Goal: Information Seeking & Learning: Learn about a topic

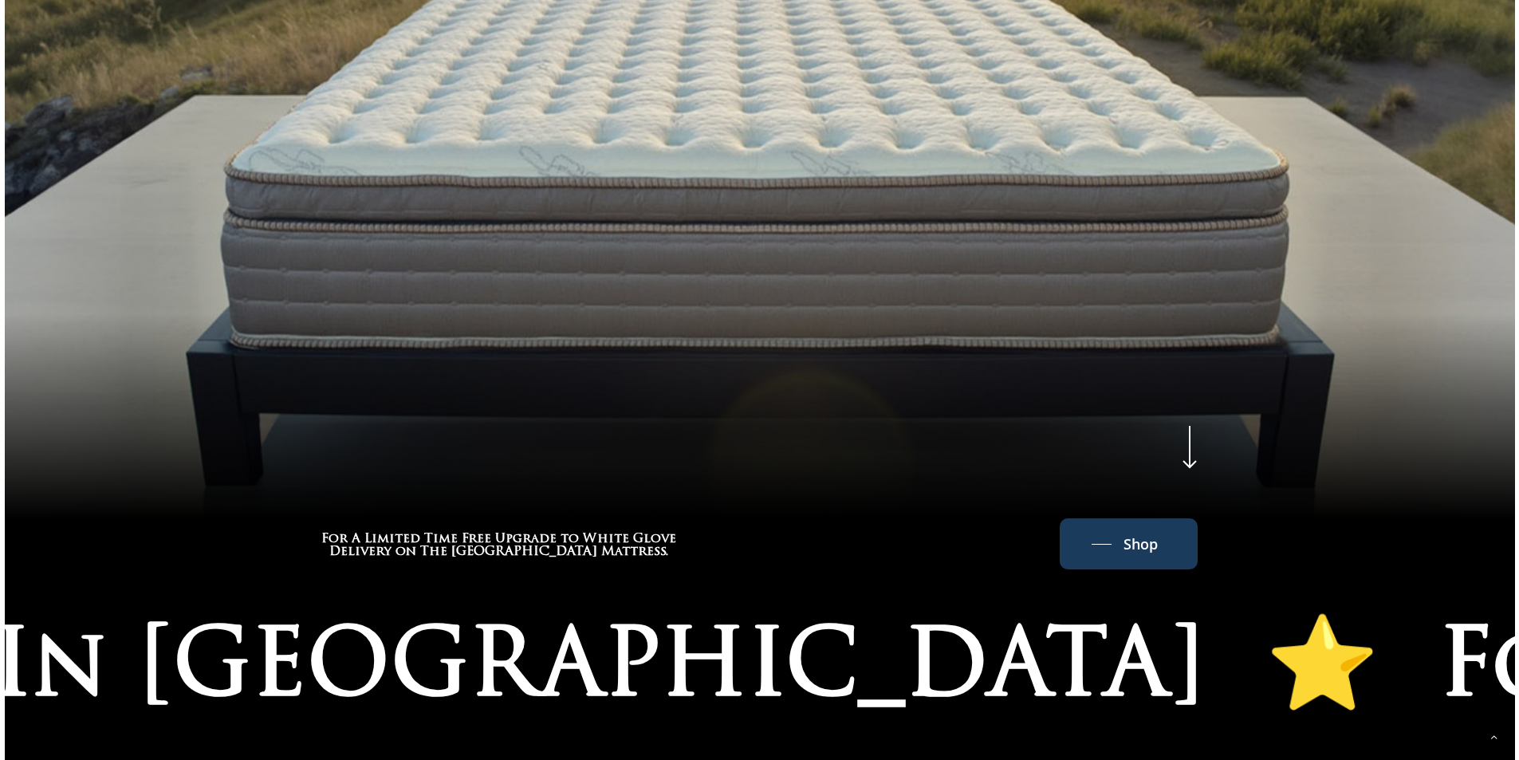
scroll to position [744, 0]
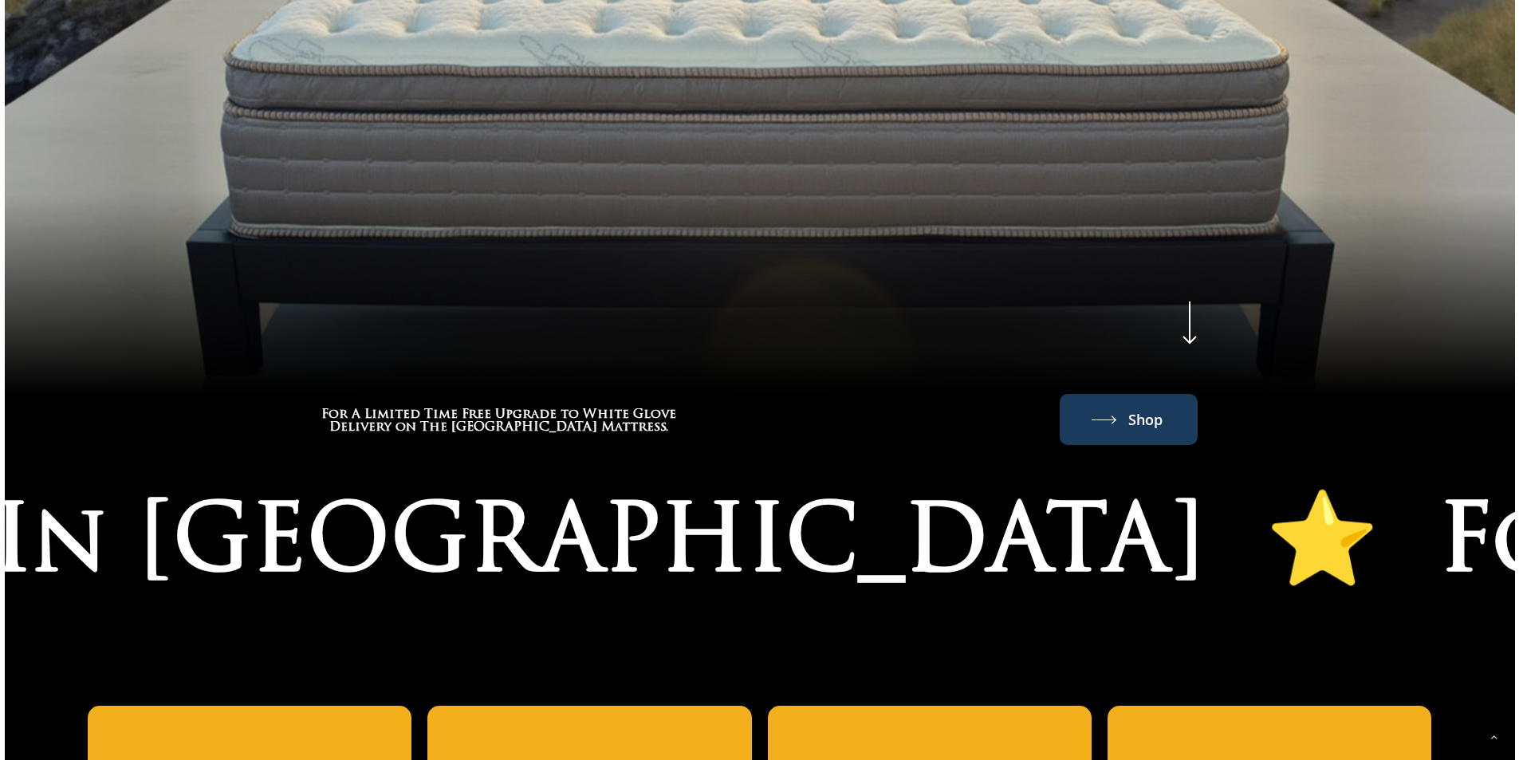
click at [1150, 407] on span "Shop" at bounding box center [1145, 420] width 34 height 26
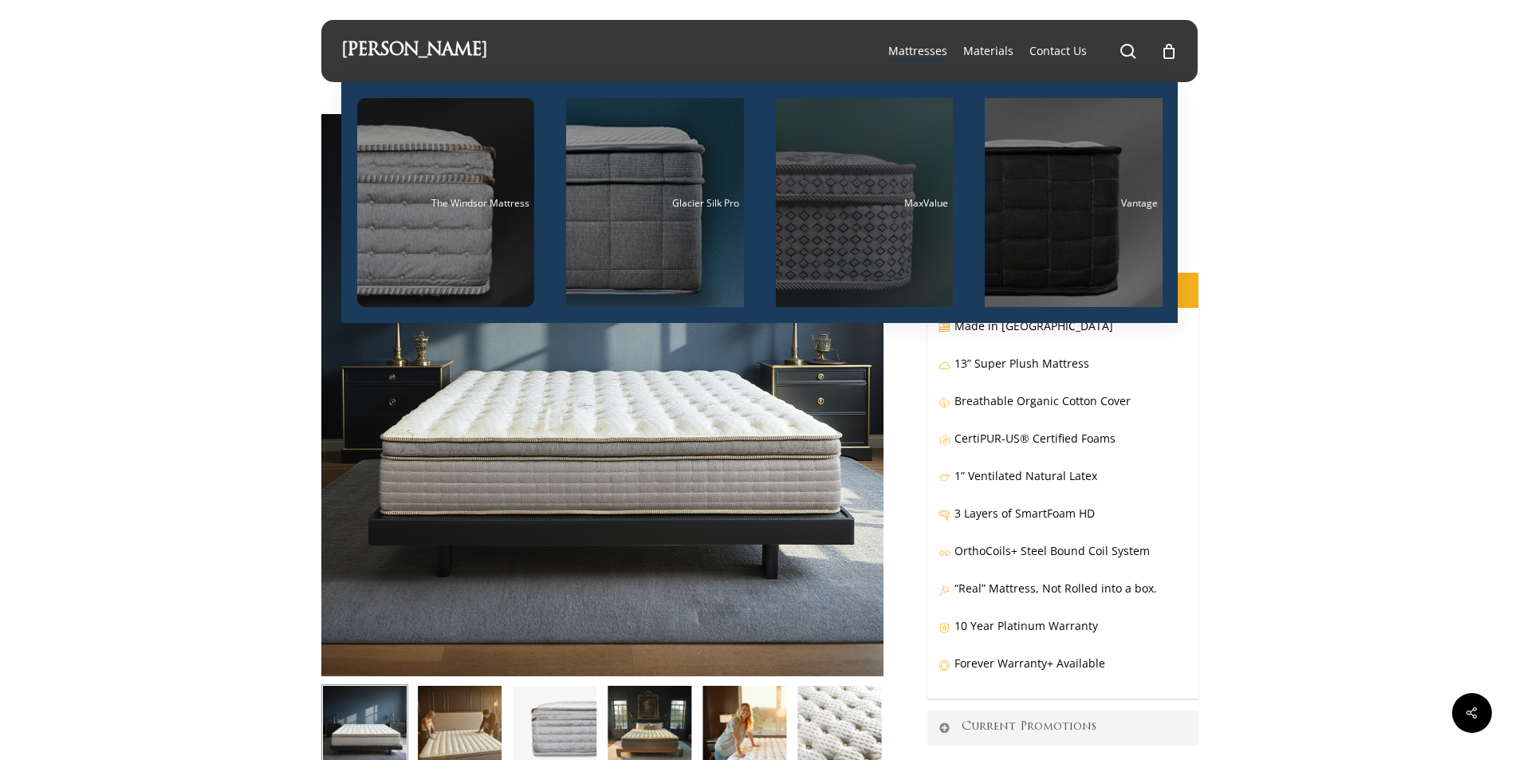
click at [865, 237] on div "Main Menu" at bounding box center [865, 202] width 178 height 209
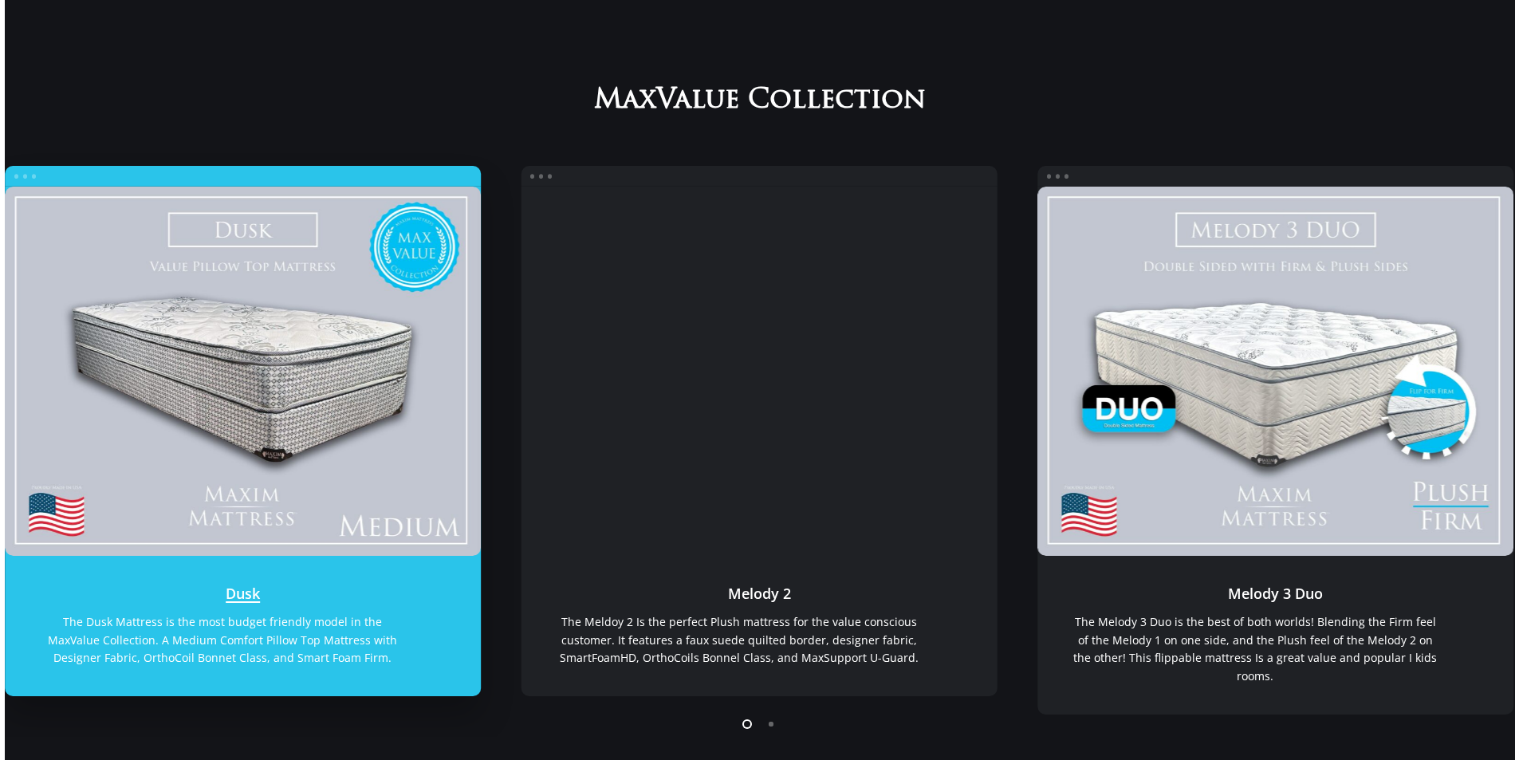
scroll to position [213, 0]
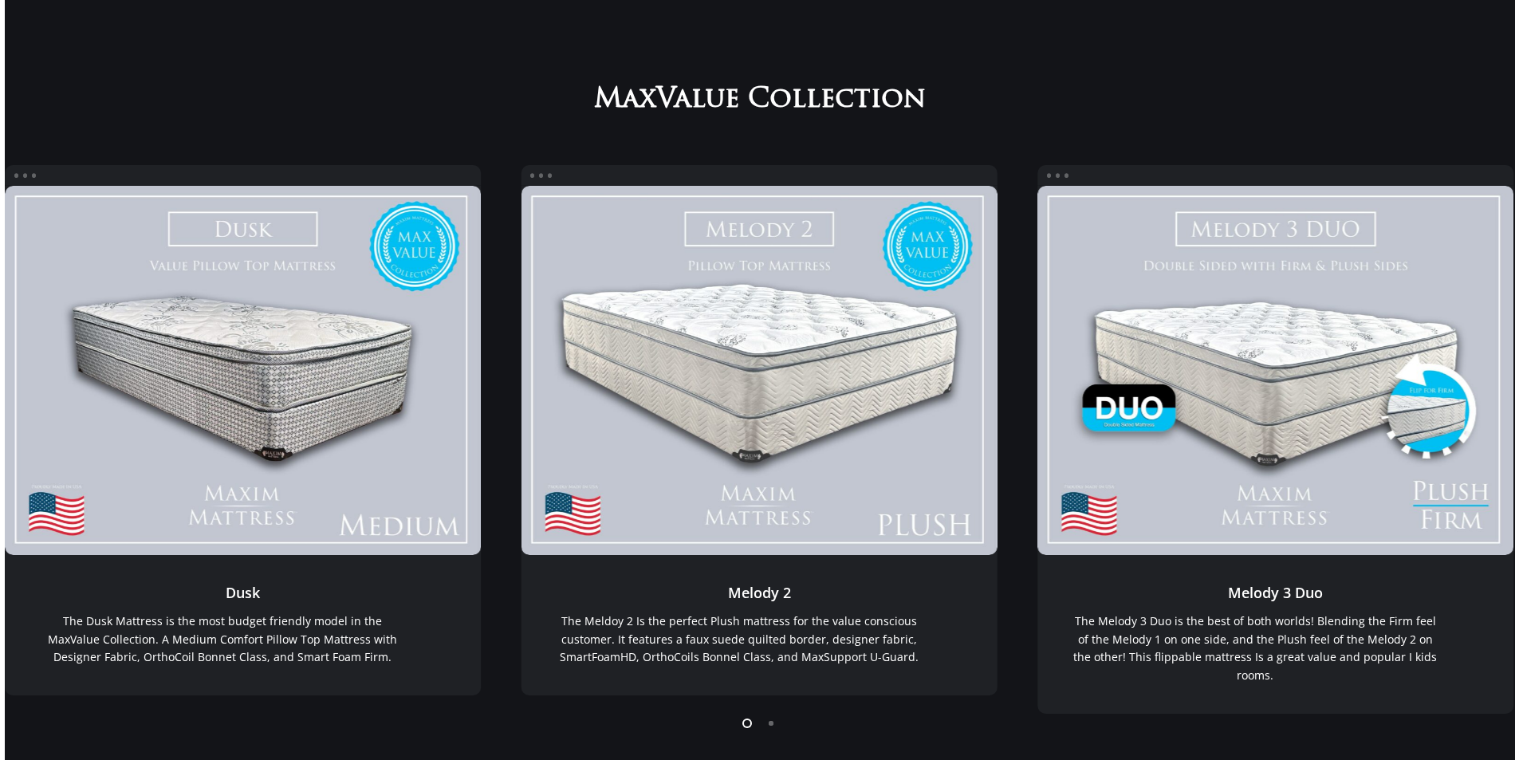
click at [769, 726] on li "Page dot 2" at bounding box center [772, 722] width 24 height 24
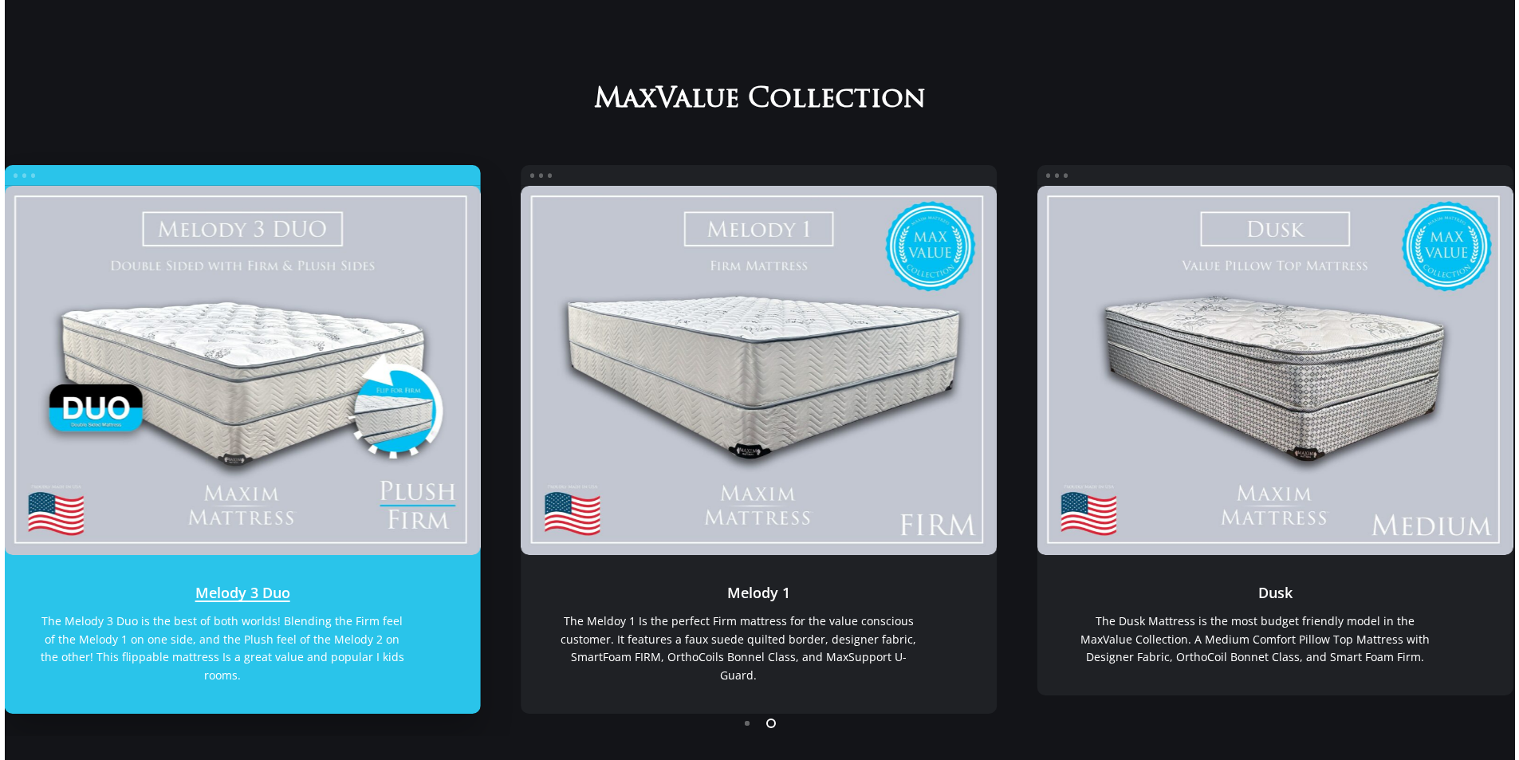
click at [309, 411] on link "Melody 3 Duo" at bounding box center [242, 371] width 477 height 370
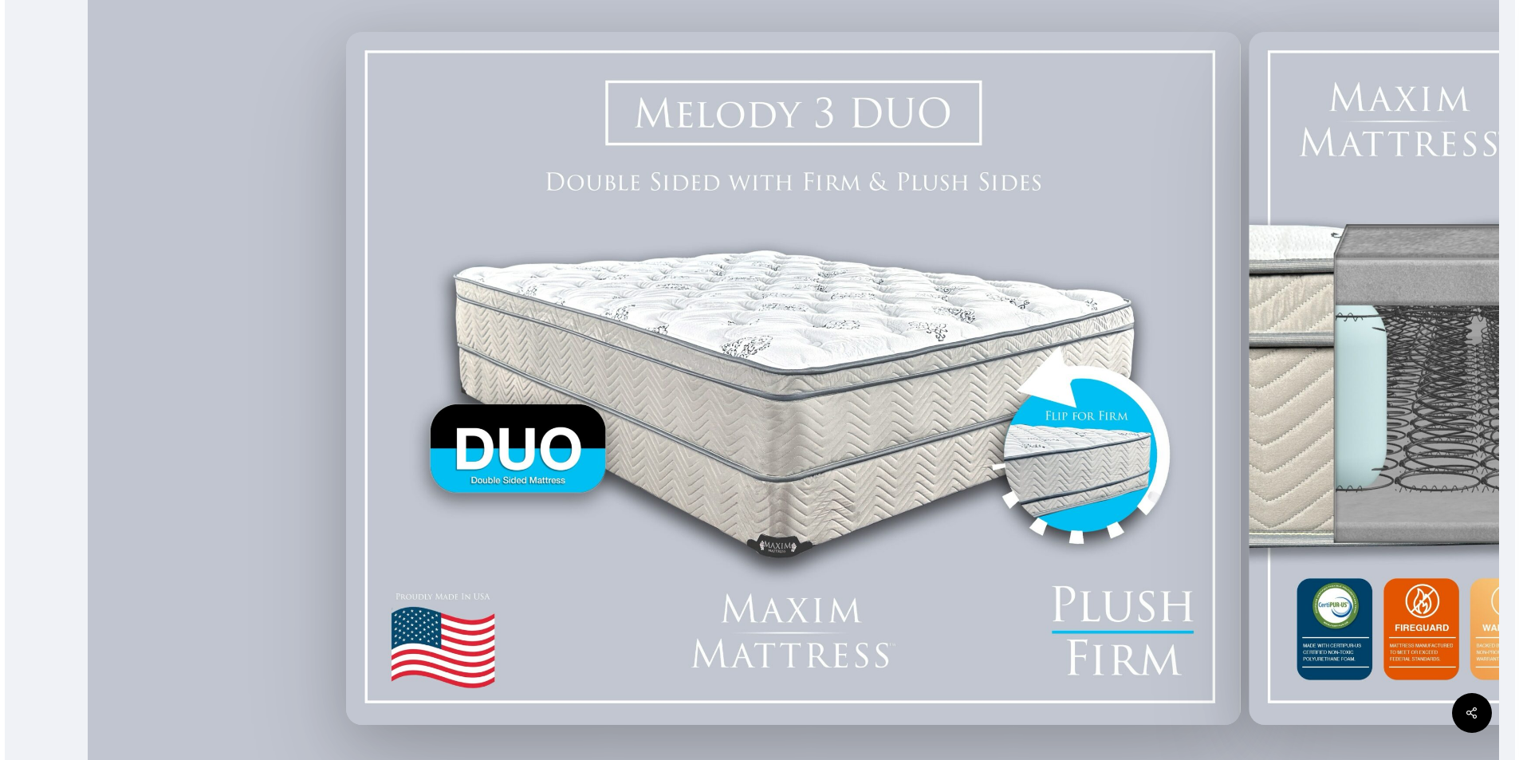
scroll to position [425, 0]
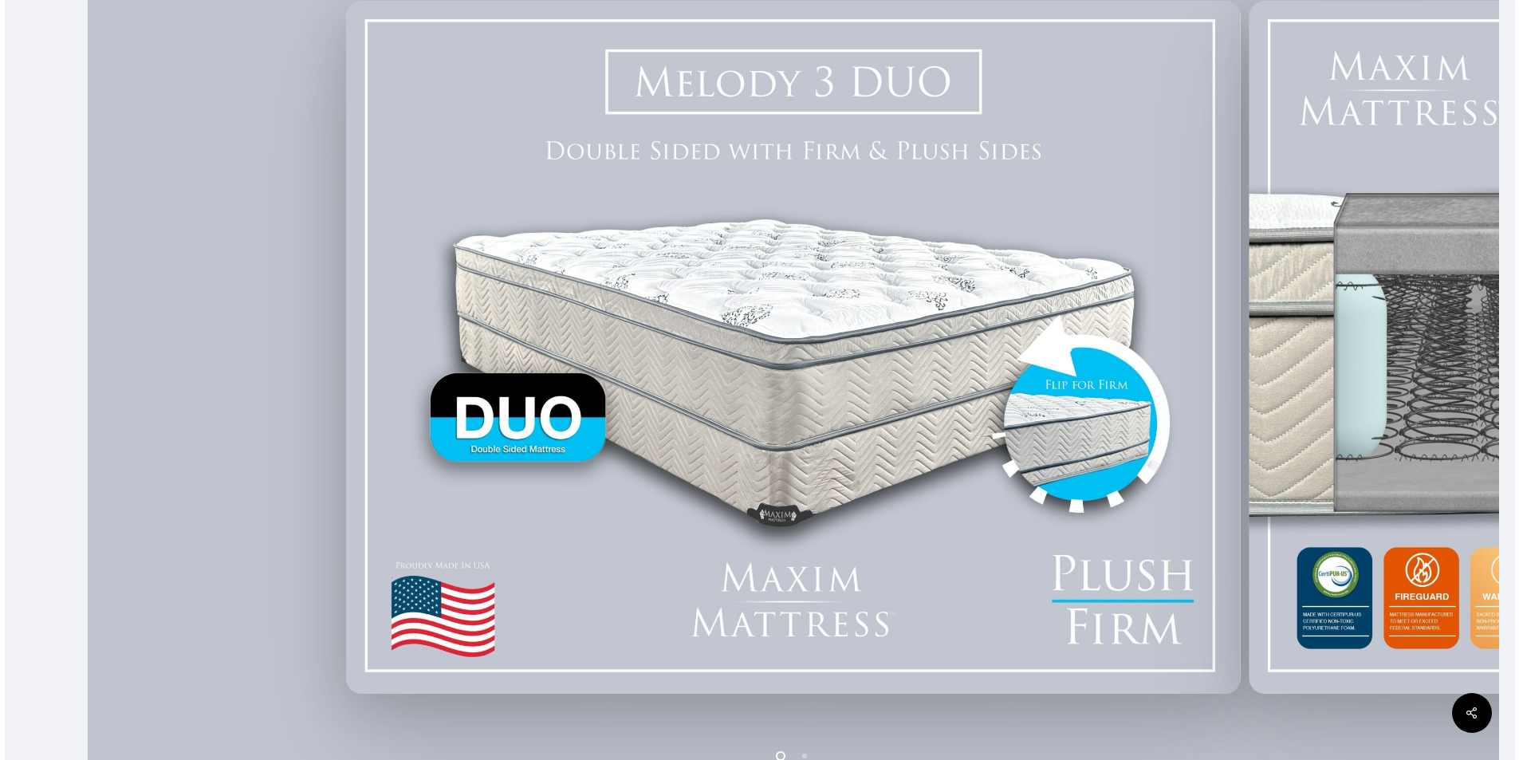
click at [1064, 358] on img at bounding box center [793, 348] width 895 height 694
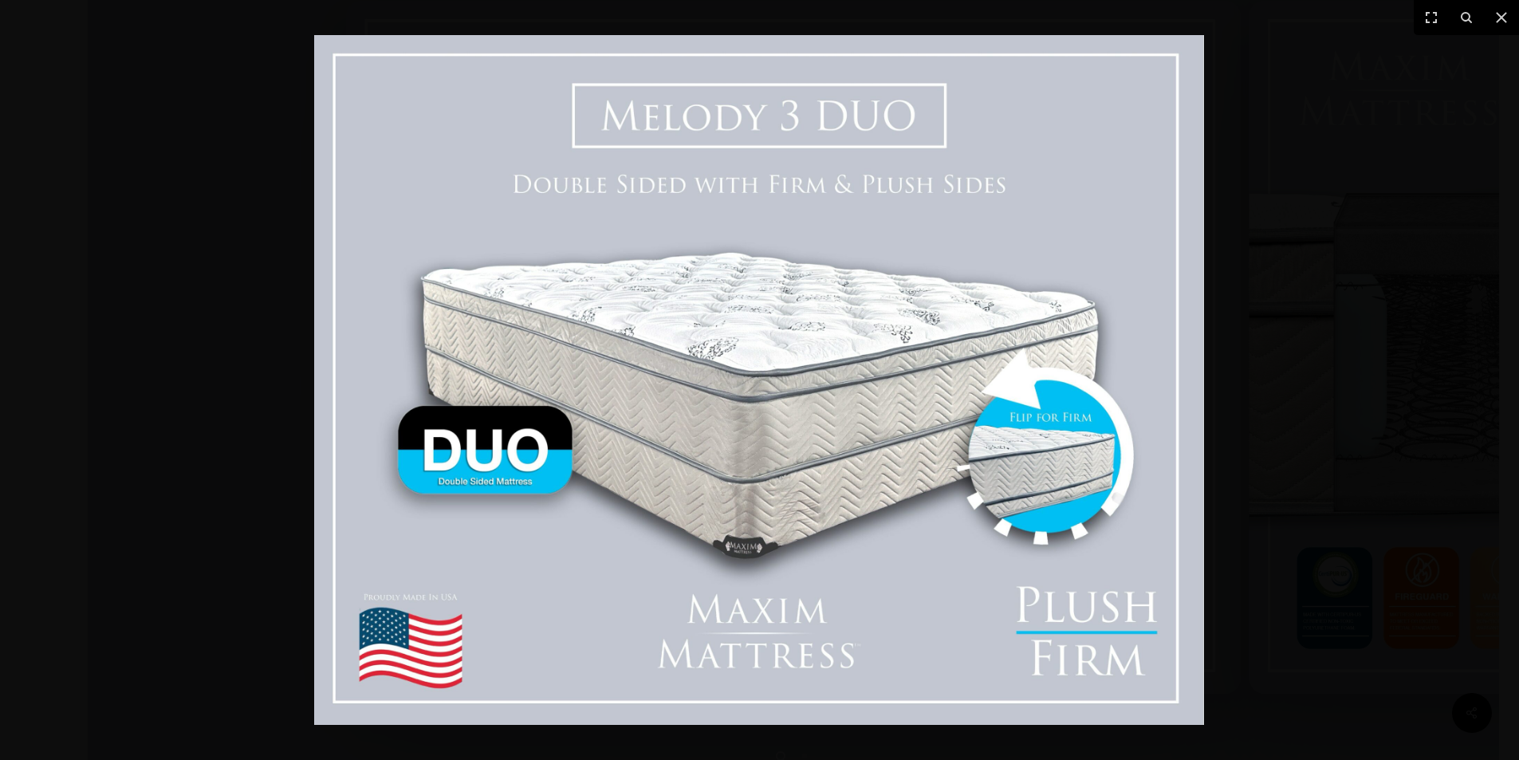
click at [998, 391] on img at bounding box center [759, 380] width 890 height 690
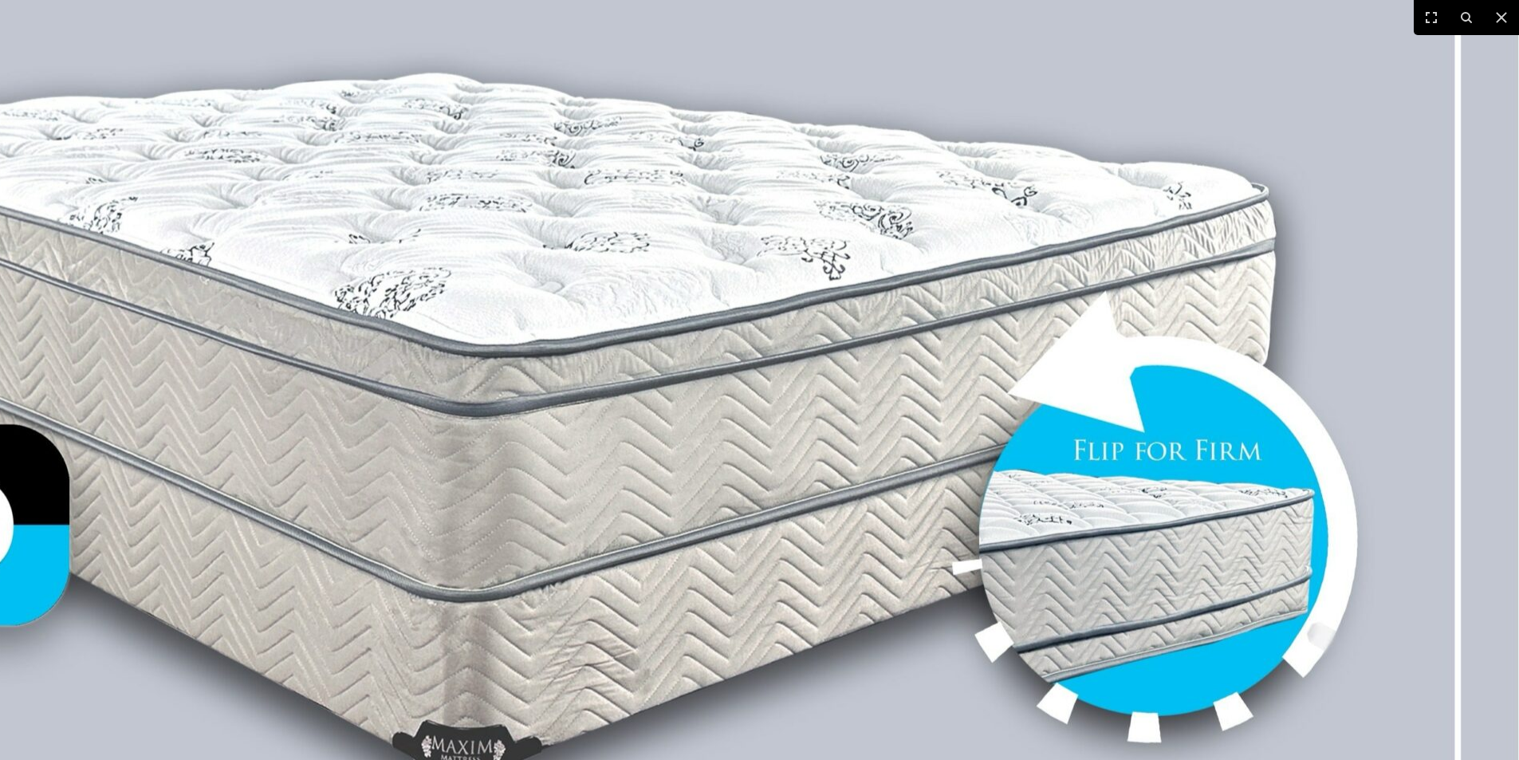
scroll to position [546, 0]
click at [1502, 22] on icon at bounding box center [1501, 17] width 19 height 19
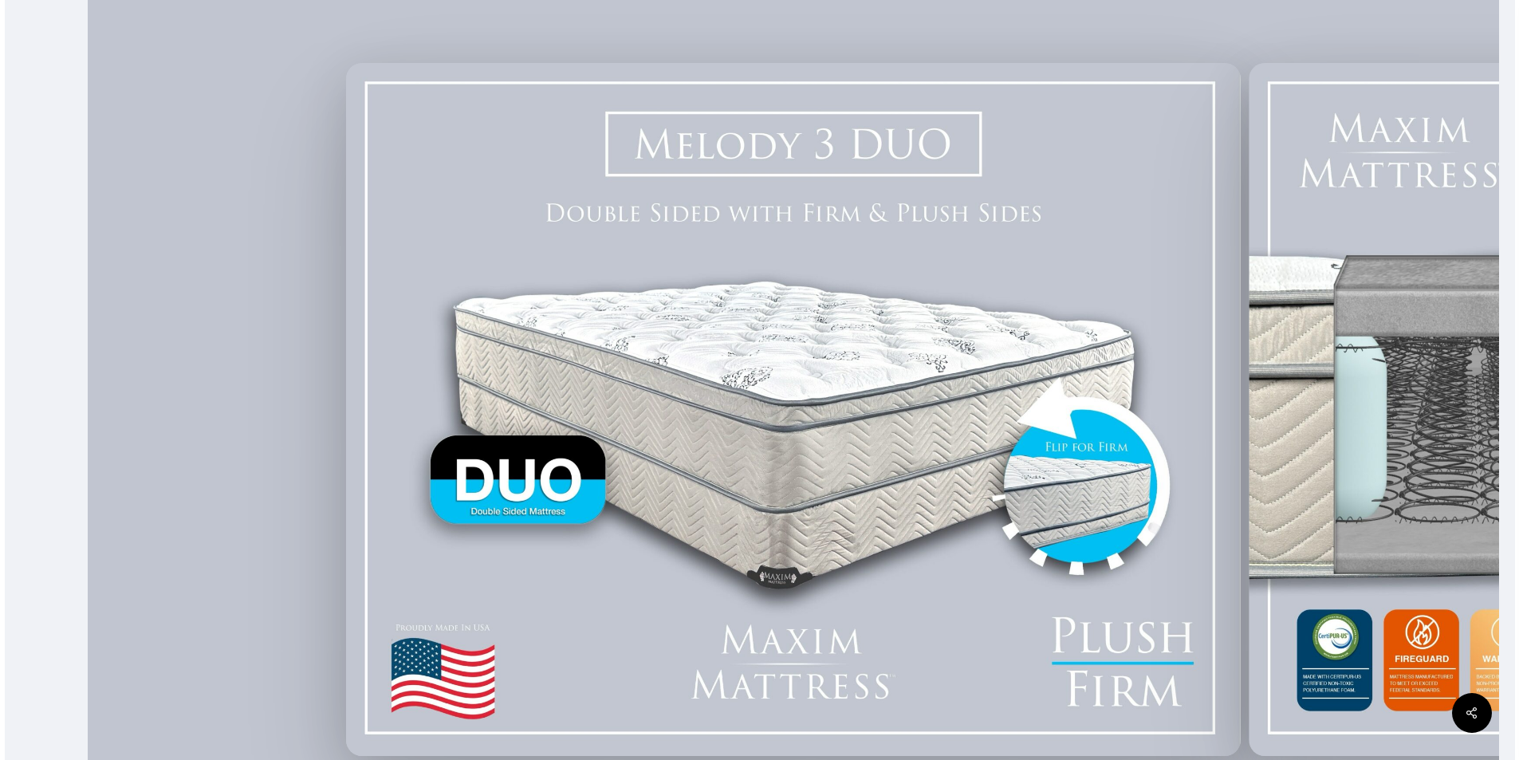
scroll to position [0, 0]
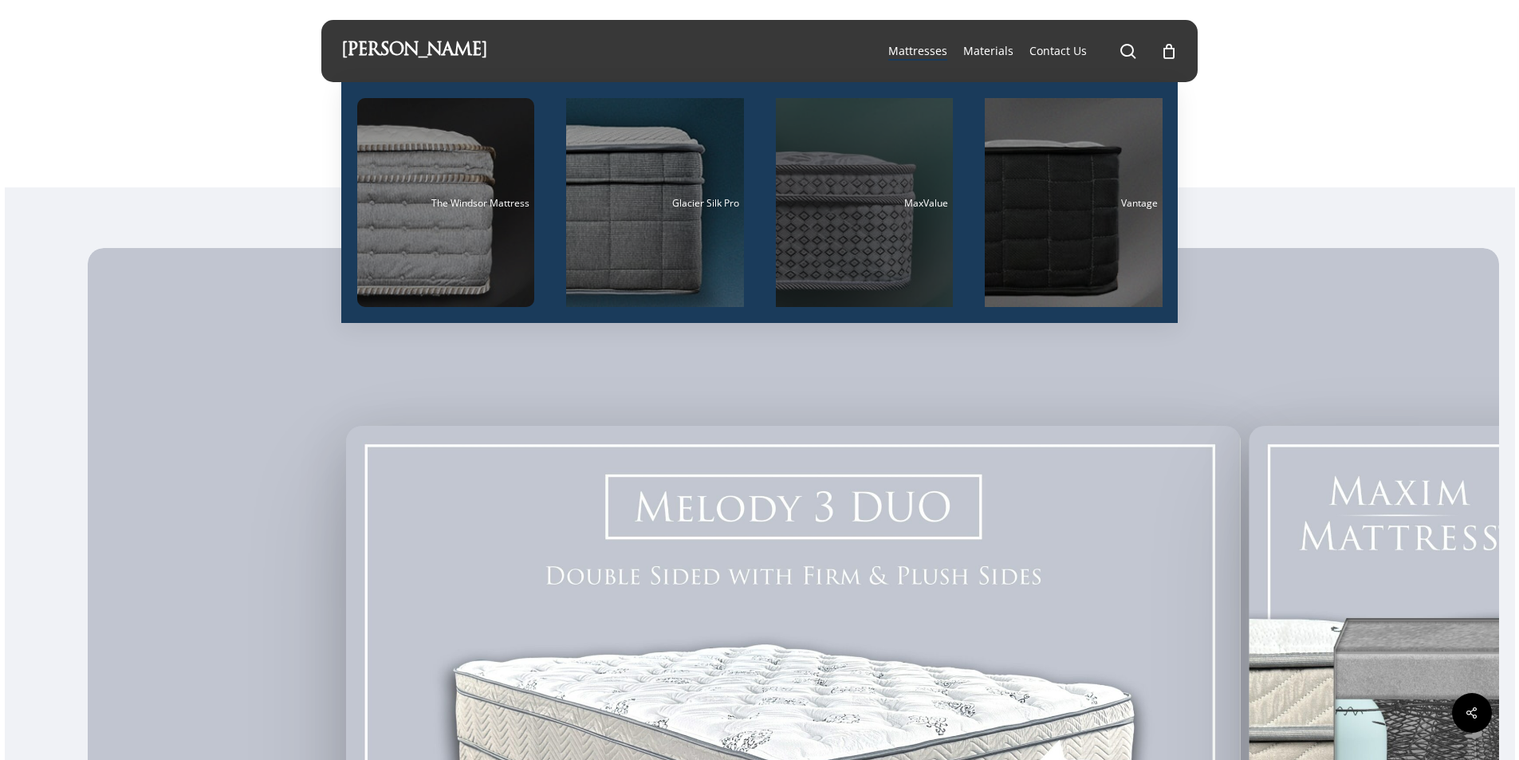
click at [851, 205] on div "MaxValue" at bounding box center [865, 203] width 168 height 10
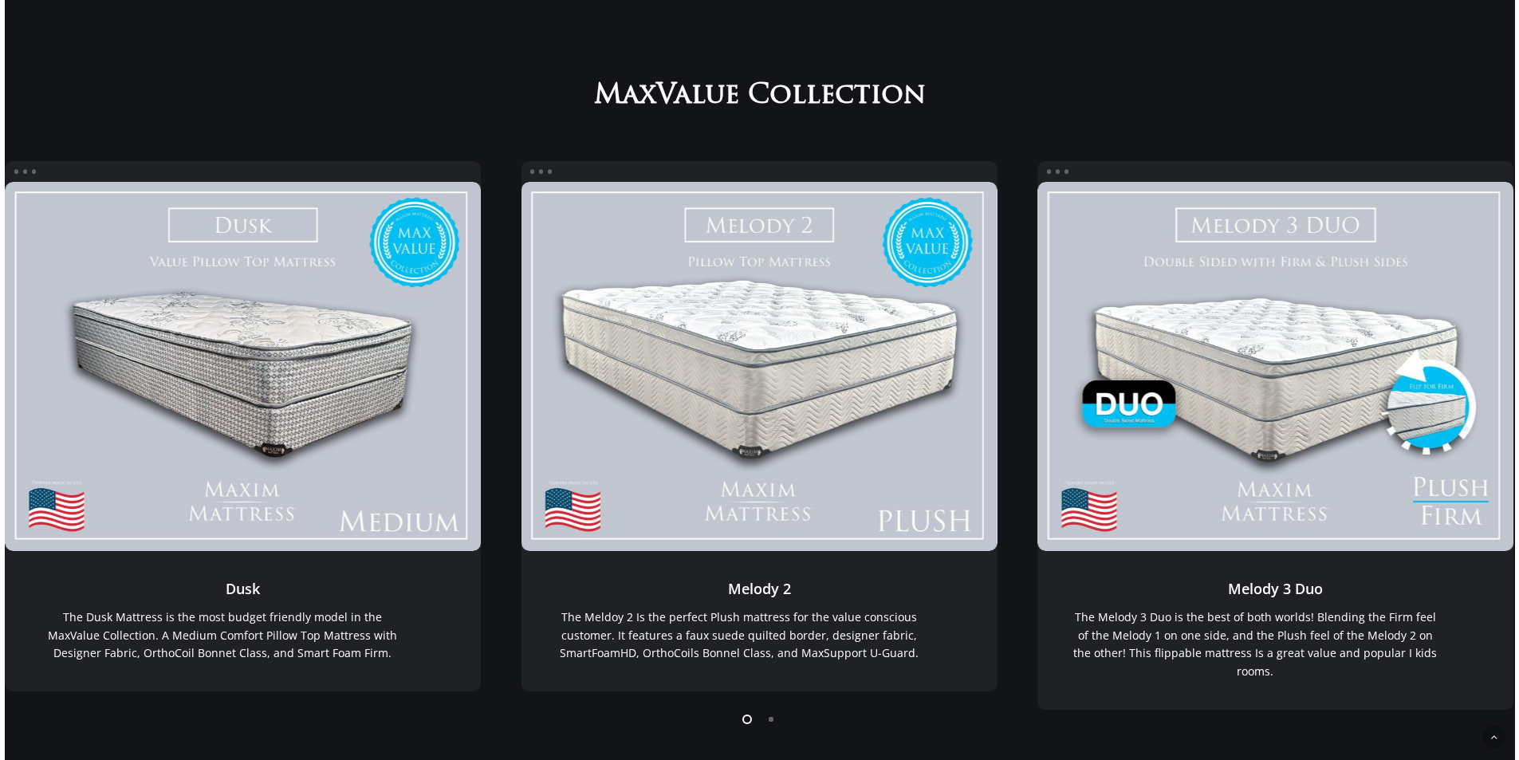
scroll to position [319, 0]
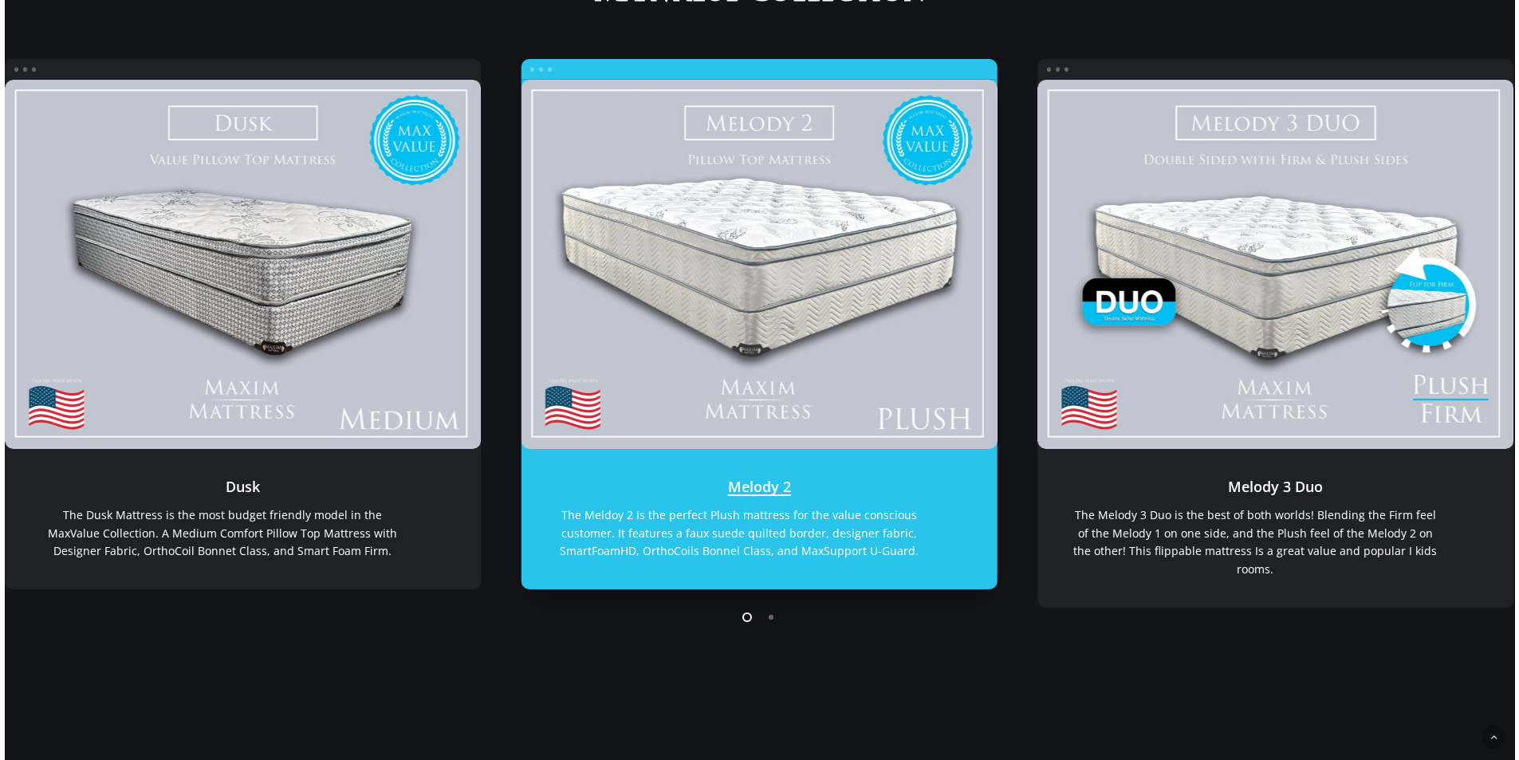
click at [753, 337] on link "Melody 2" at bounding box center [759, 265] width 477 height 370
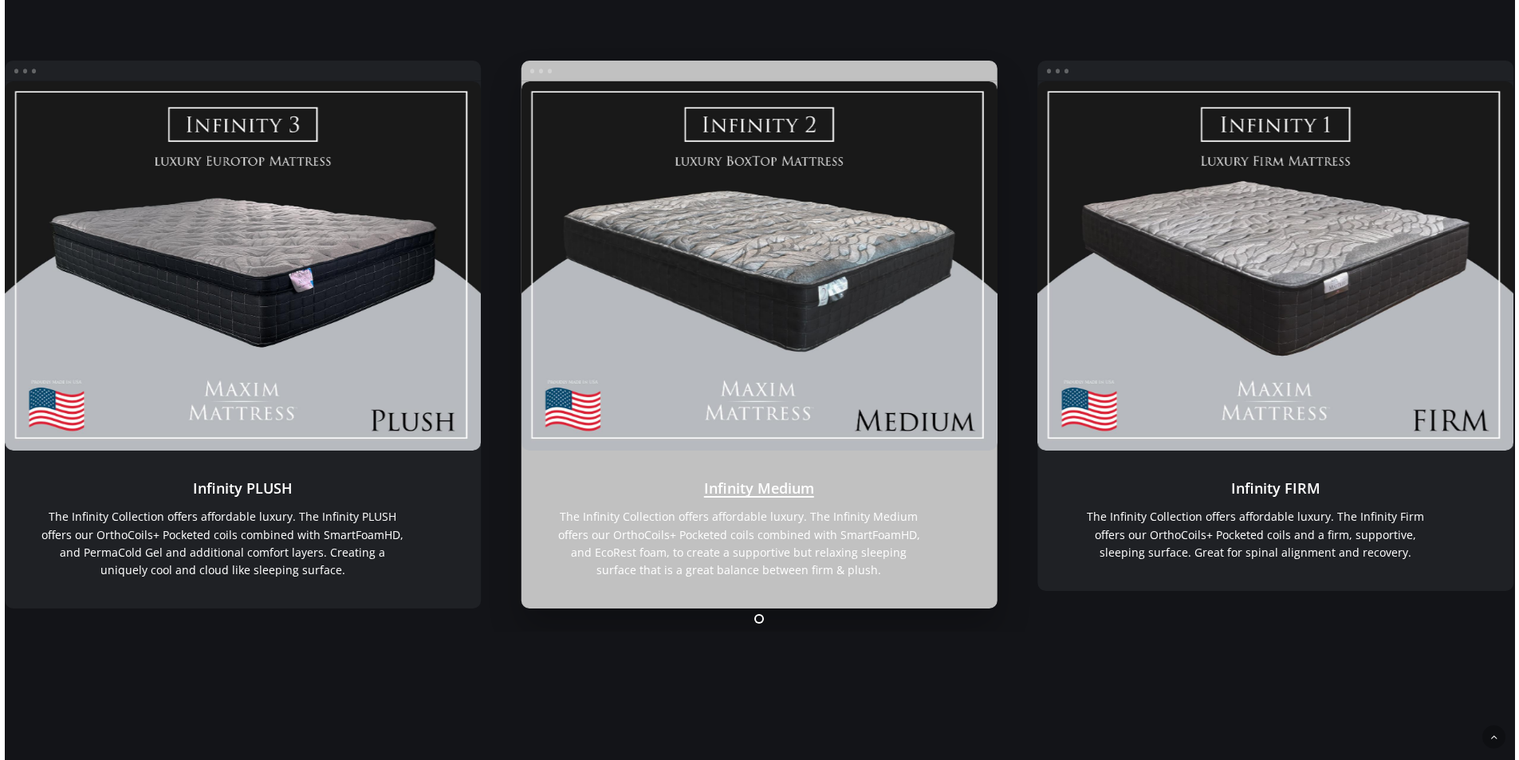
scroll to position [2657, 0]
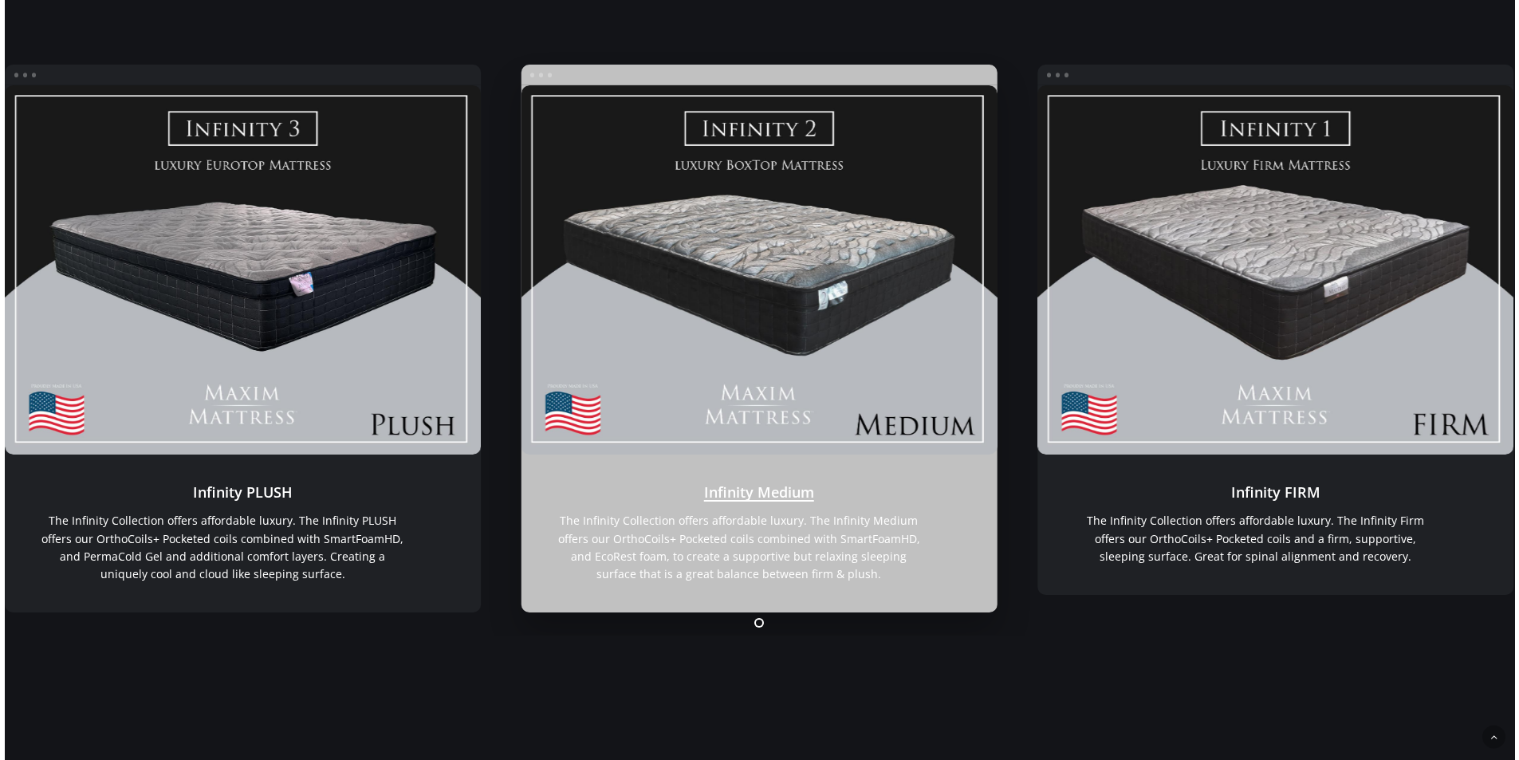
click at [724, 541] on link "Infinity Medium" at bounding box center [759, 533] width 477 height 158
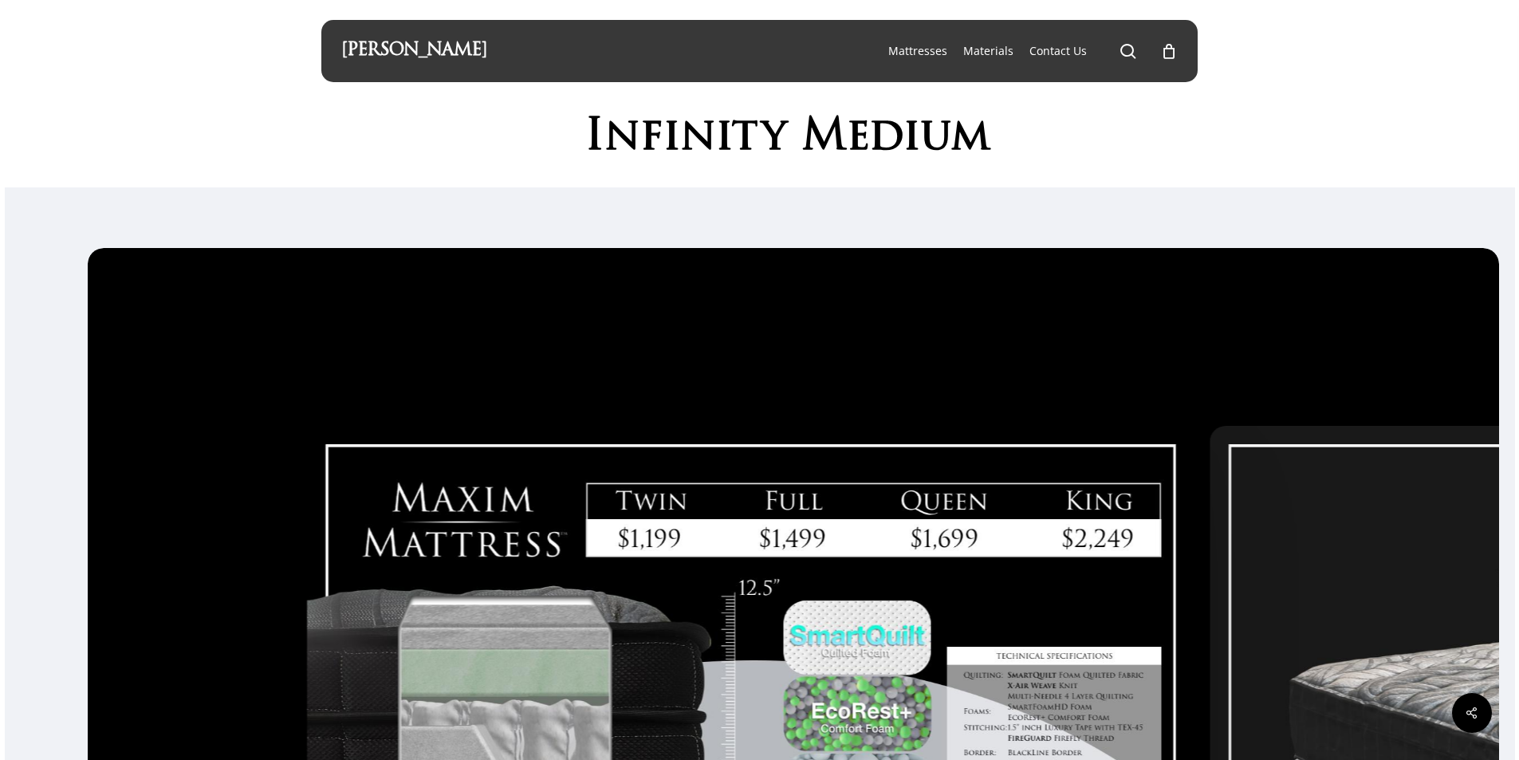
click at [364, 499] on div at bounding box center [754, 772] width 902 height 707
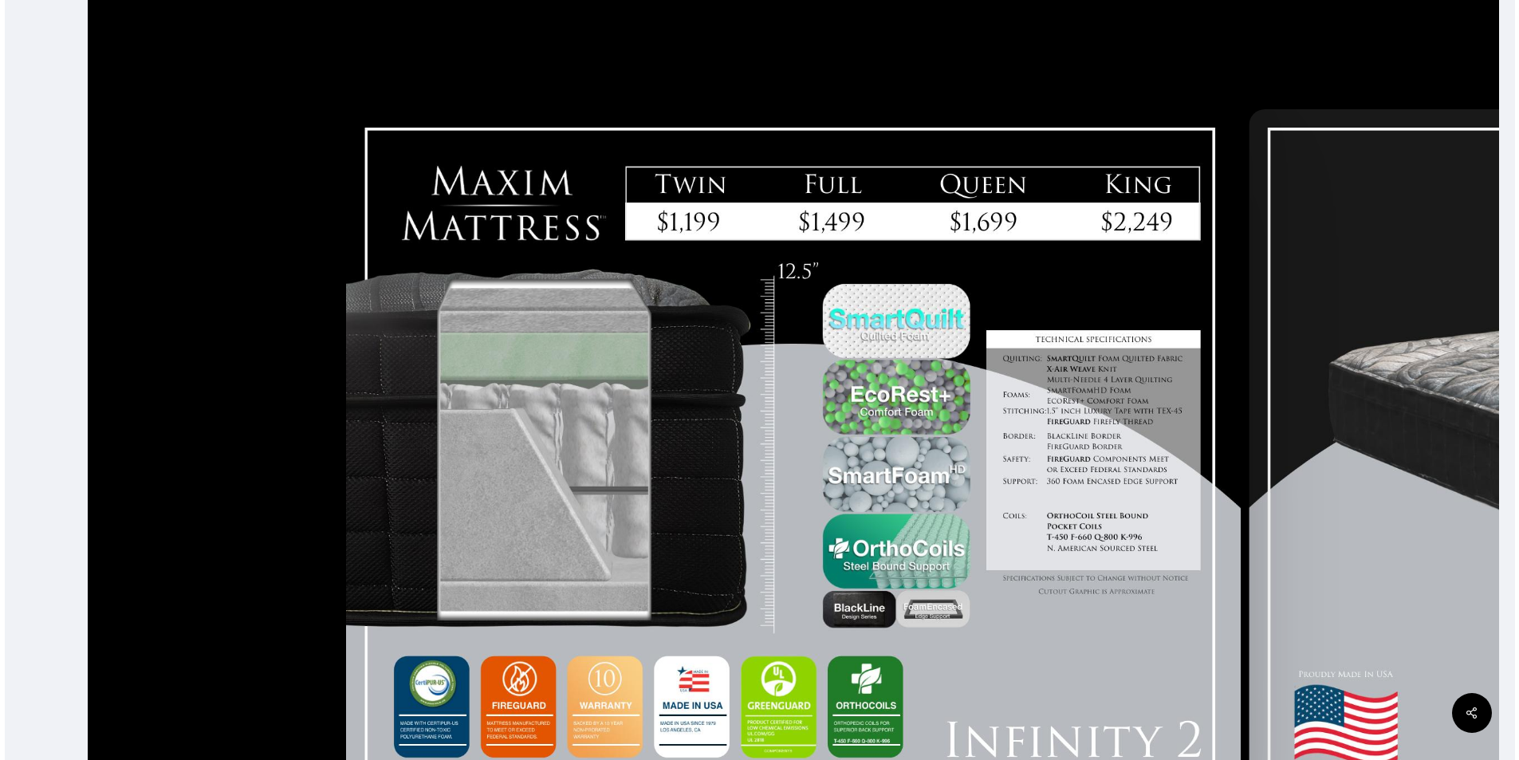
scroll to position [319, 0]
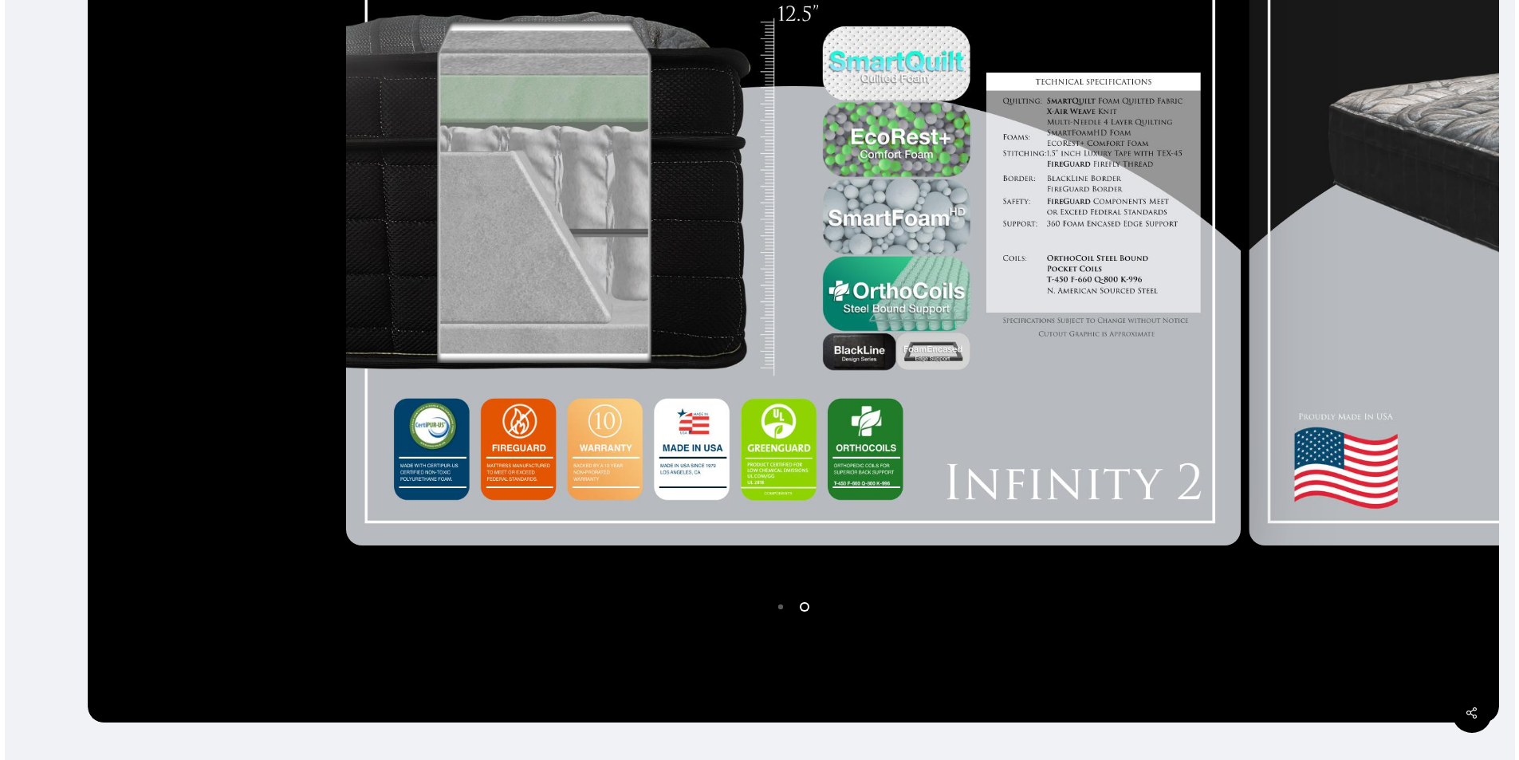
scroll to position [744, 0]
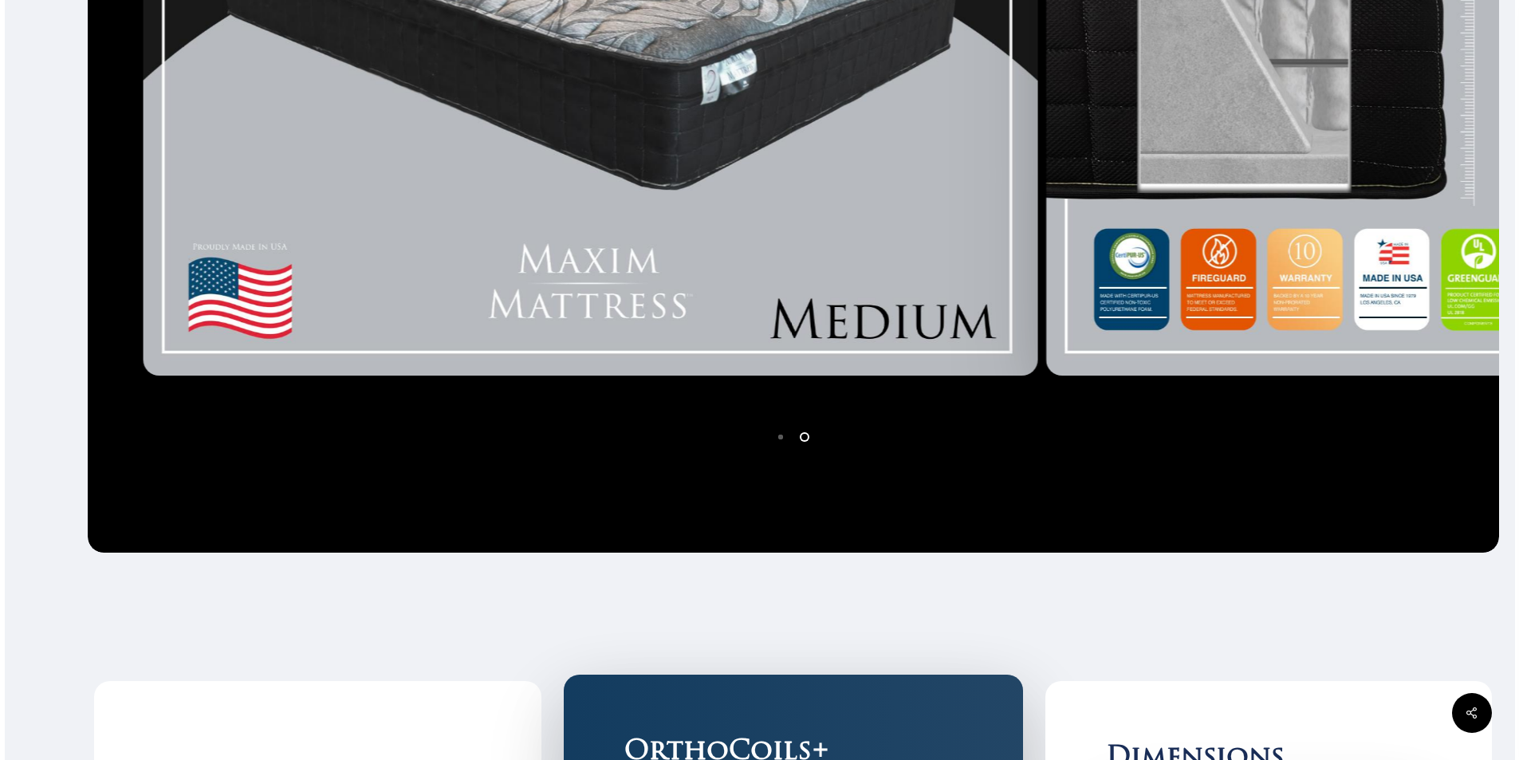
click at [219, 265] on div at bounding box center [590, 28] width 902 height 707
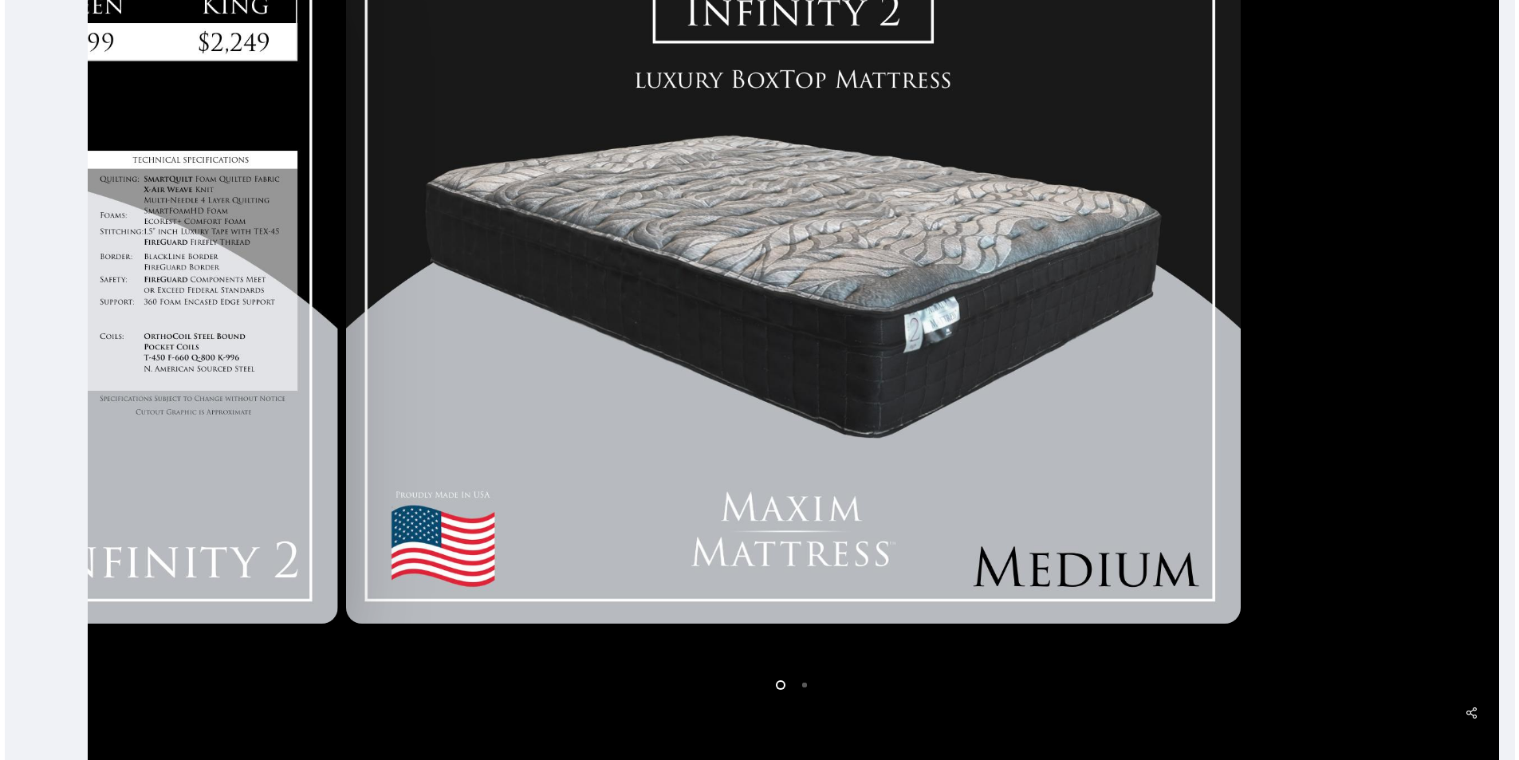
scroll to position [532, 0]
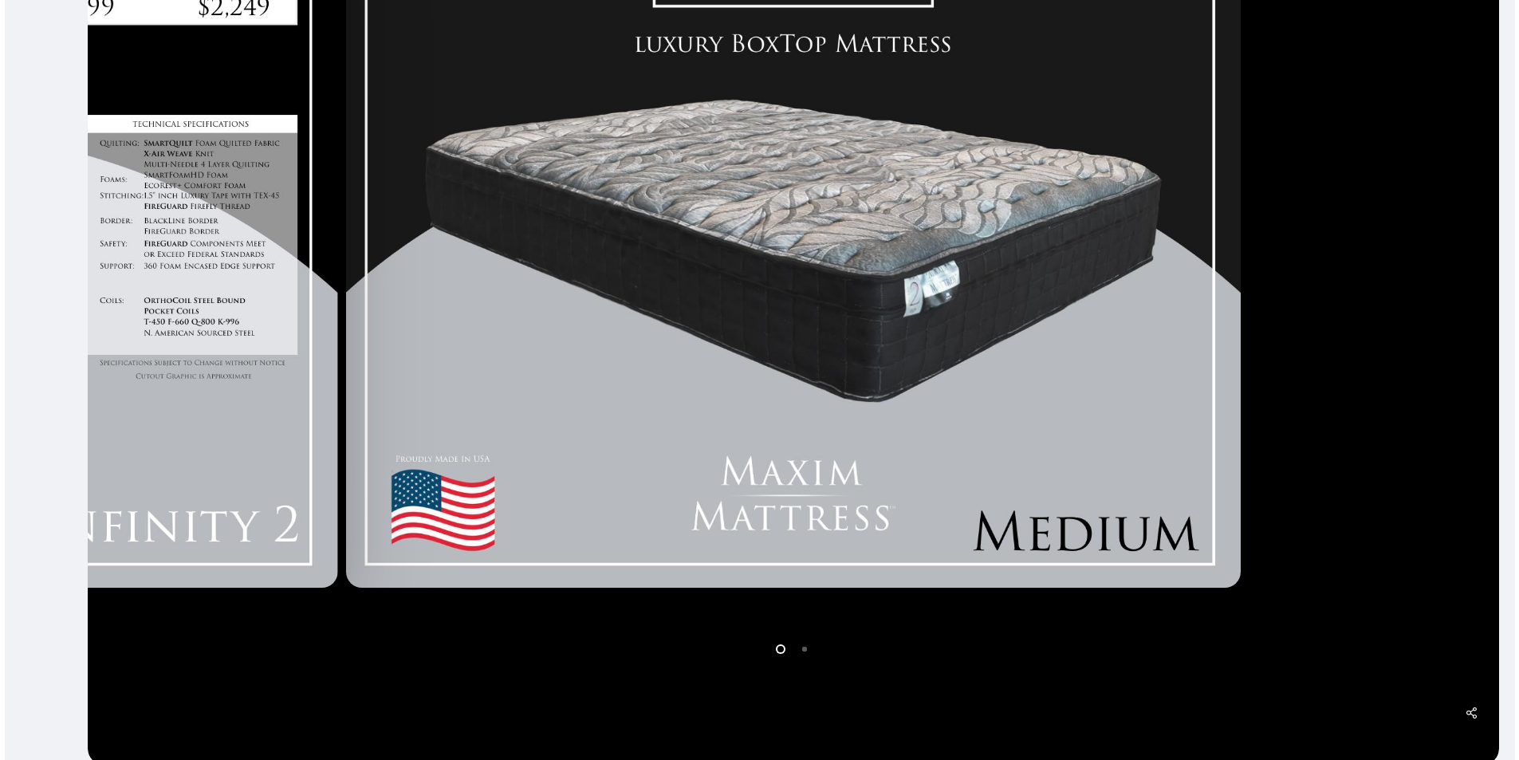
drag, startPoint x: 1335, startPoint y: 482, endPoint x: 886, endPoint y: 431, distance: 452.5
click at [886, 431] on div at bounding box center [793, 240] width 1410 height 1048
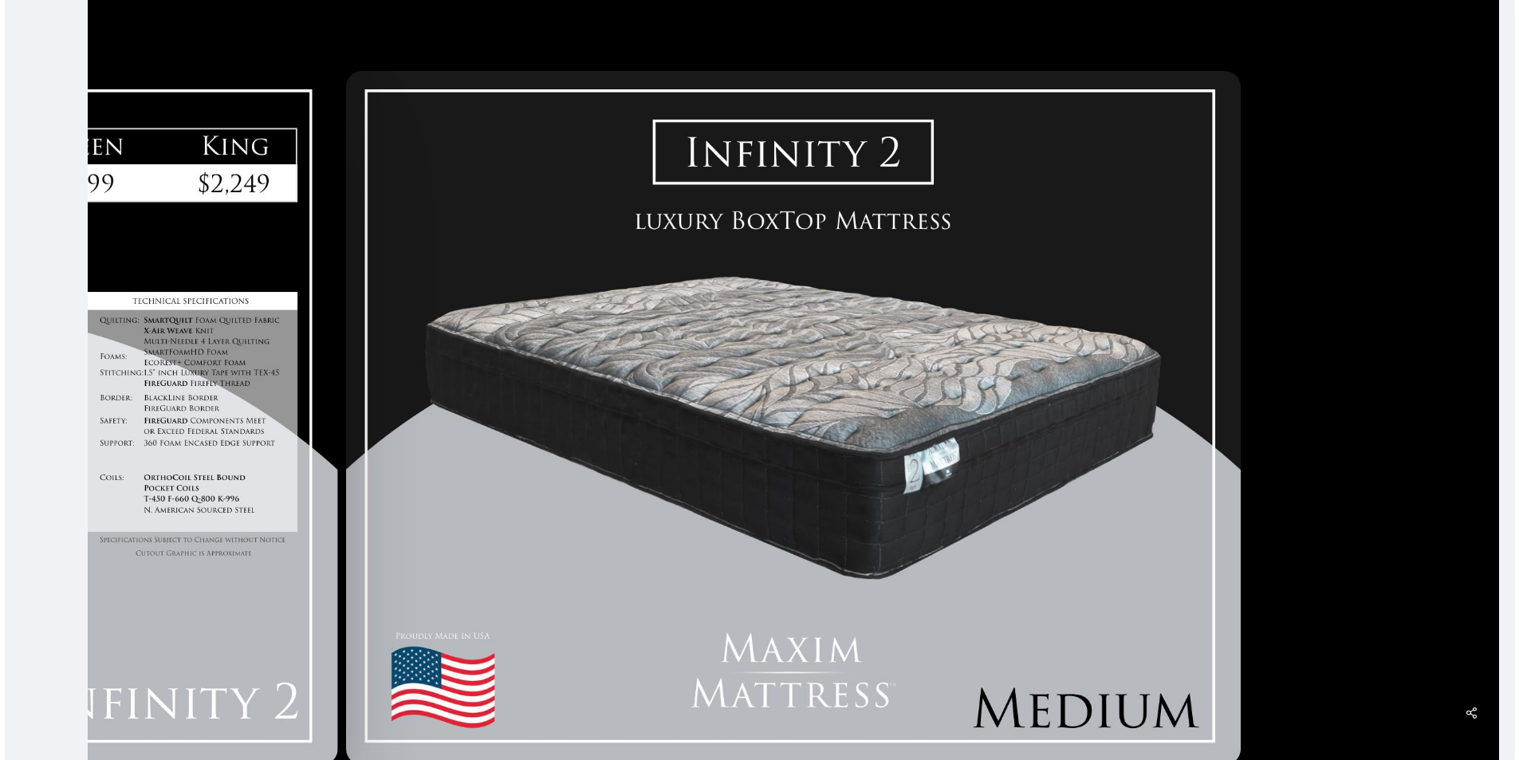
scroll to position [319, 0]
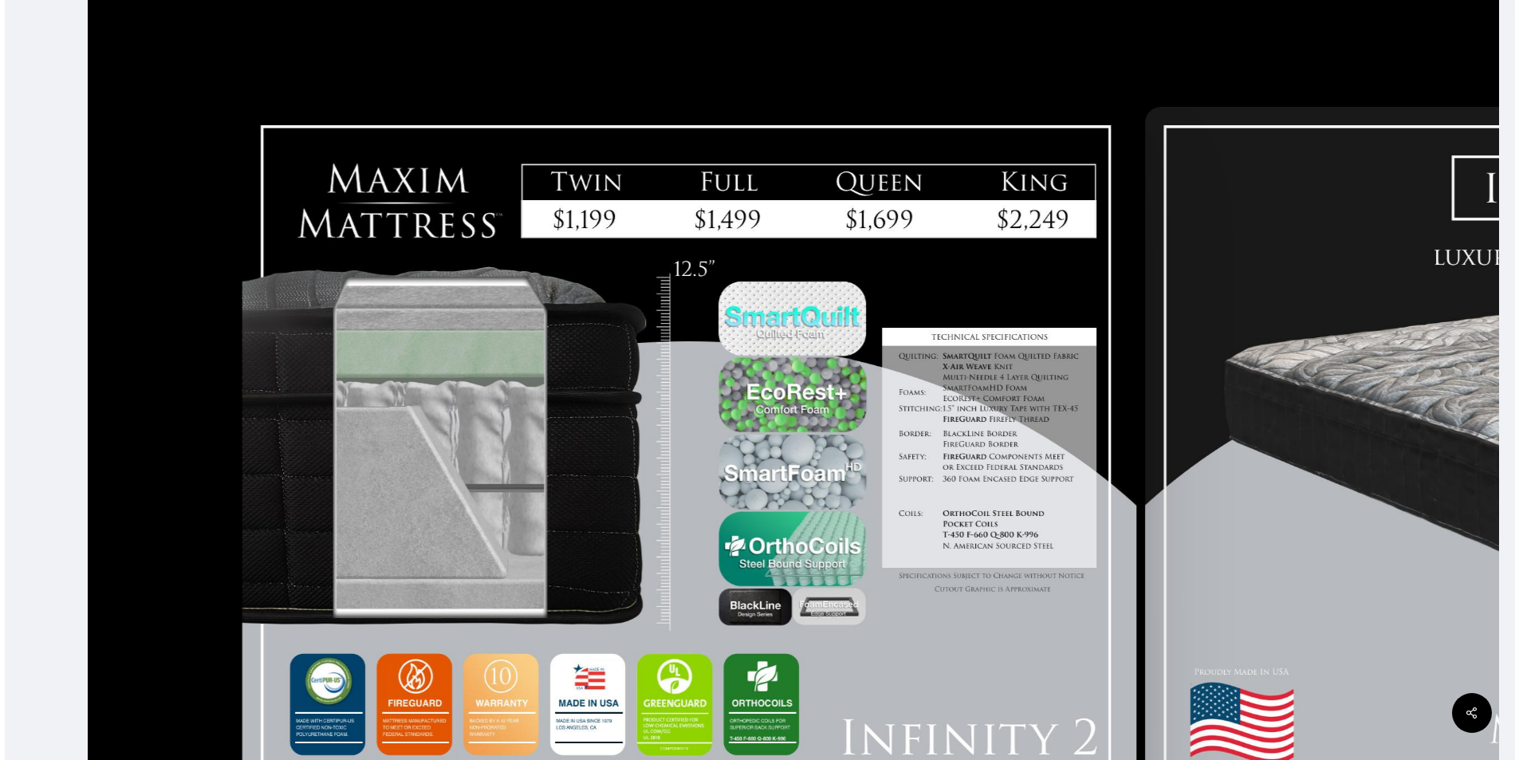
click at [1044, 631] on div at bounding box center [689, 453] width 902 height 707
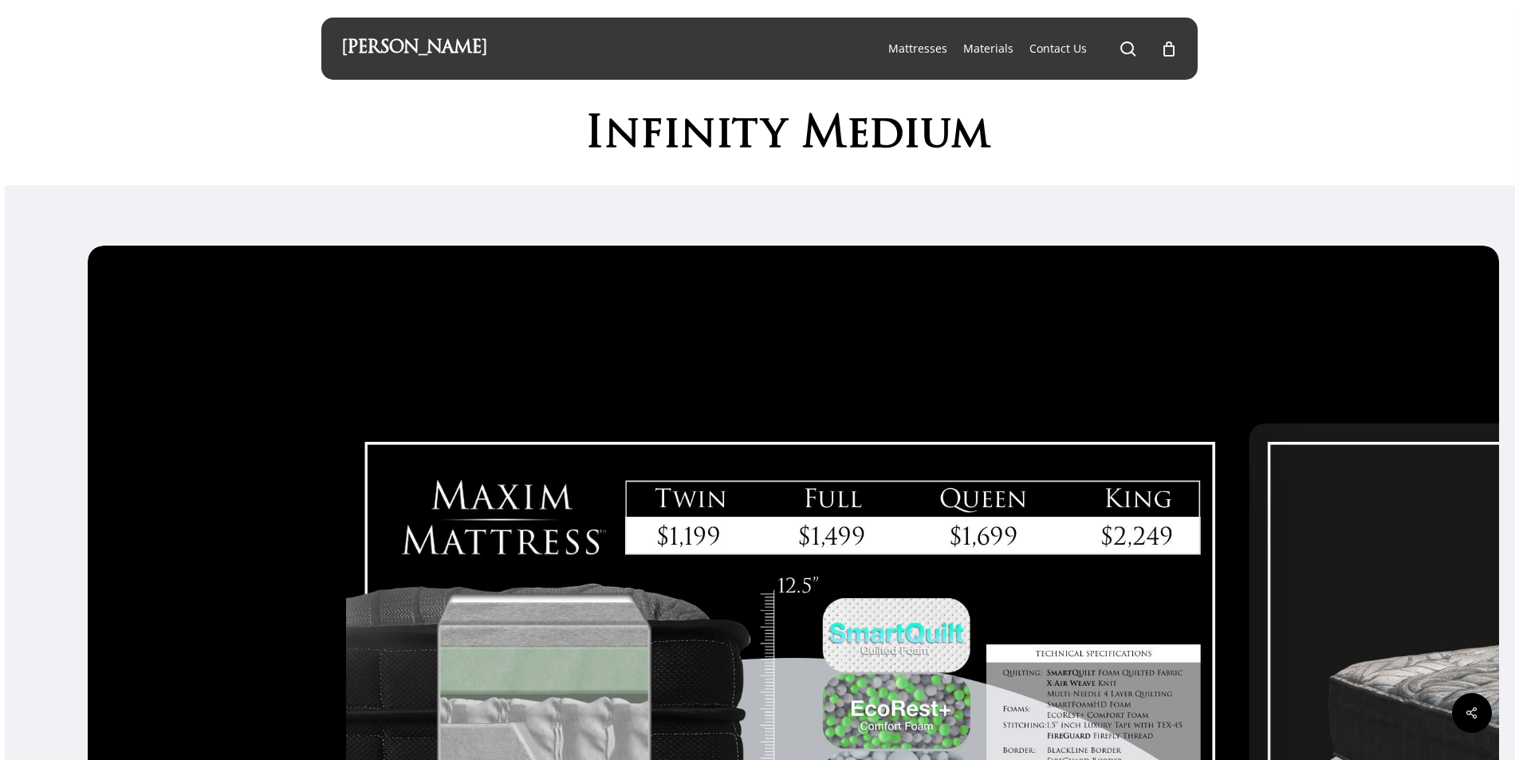
scroll to position [0, 0]
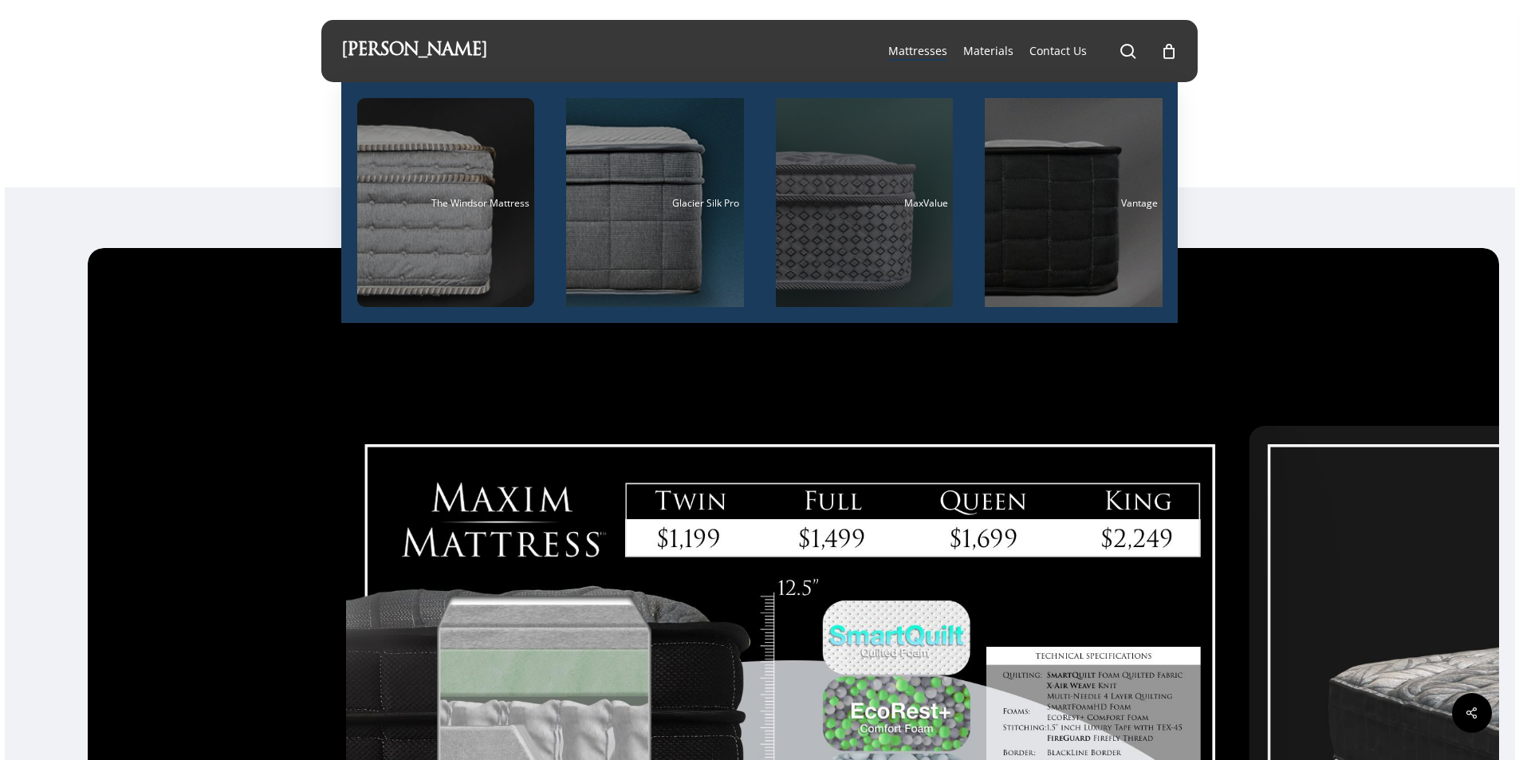
click at [838, 257] on div "Main Menu" at bounding box center [865, 202] width 178 height 209
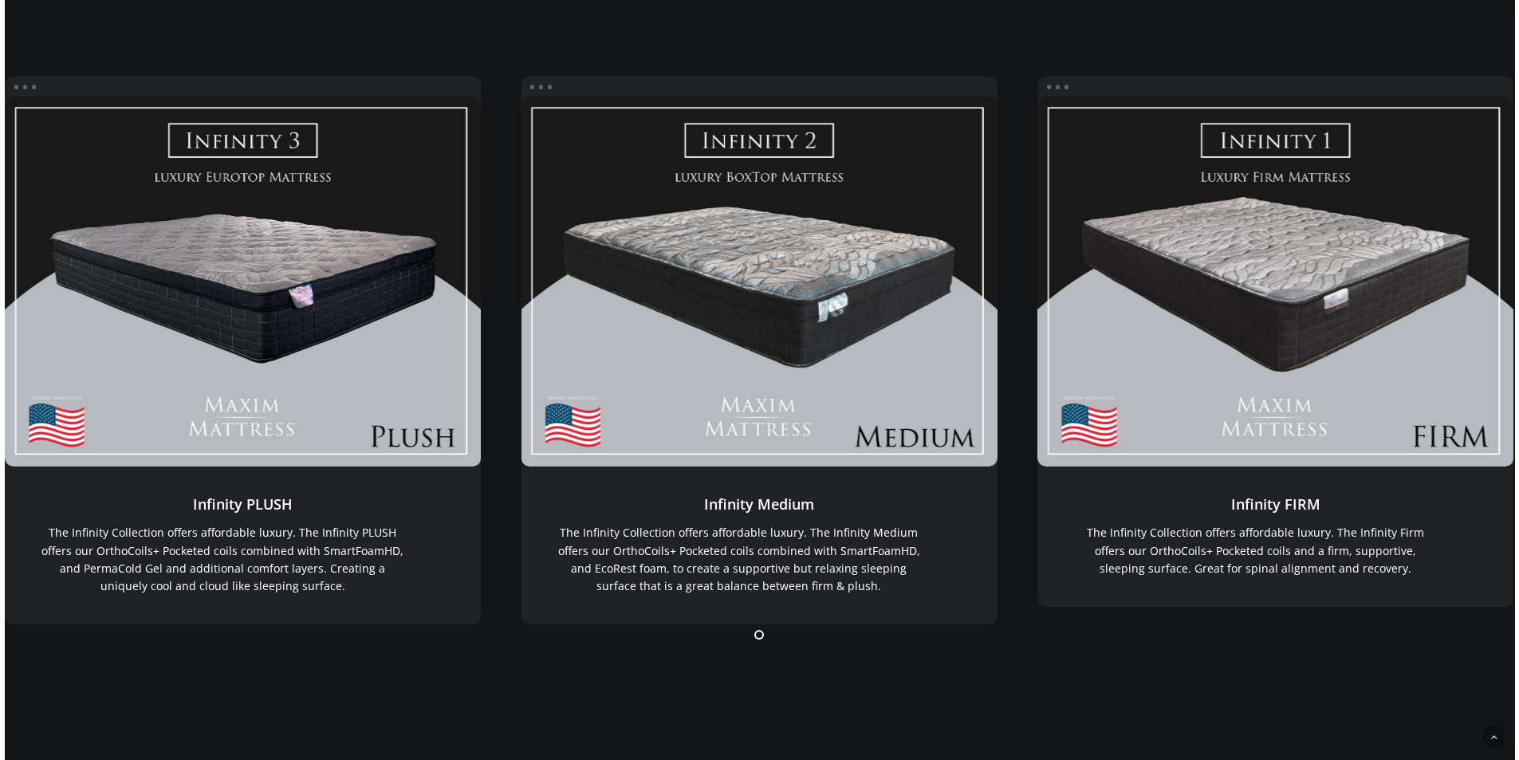
scroll to position [2592, 0]
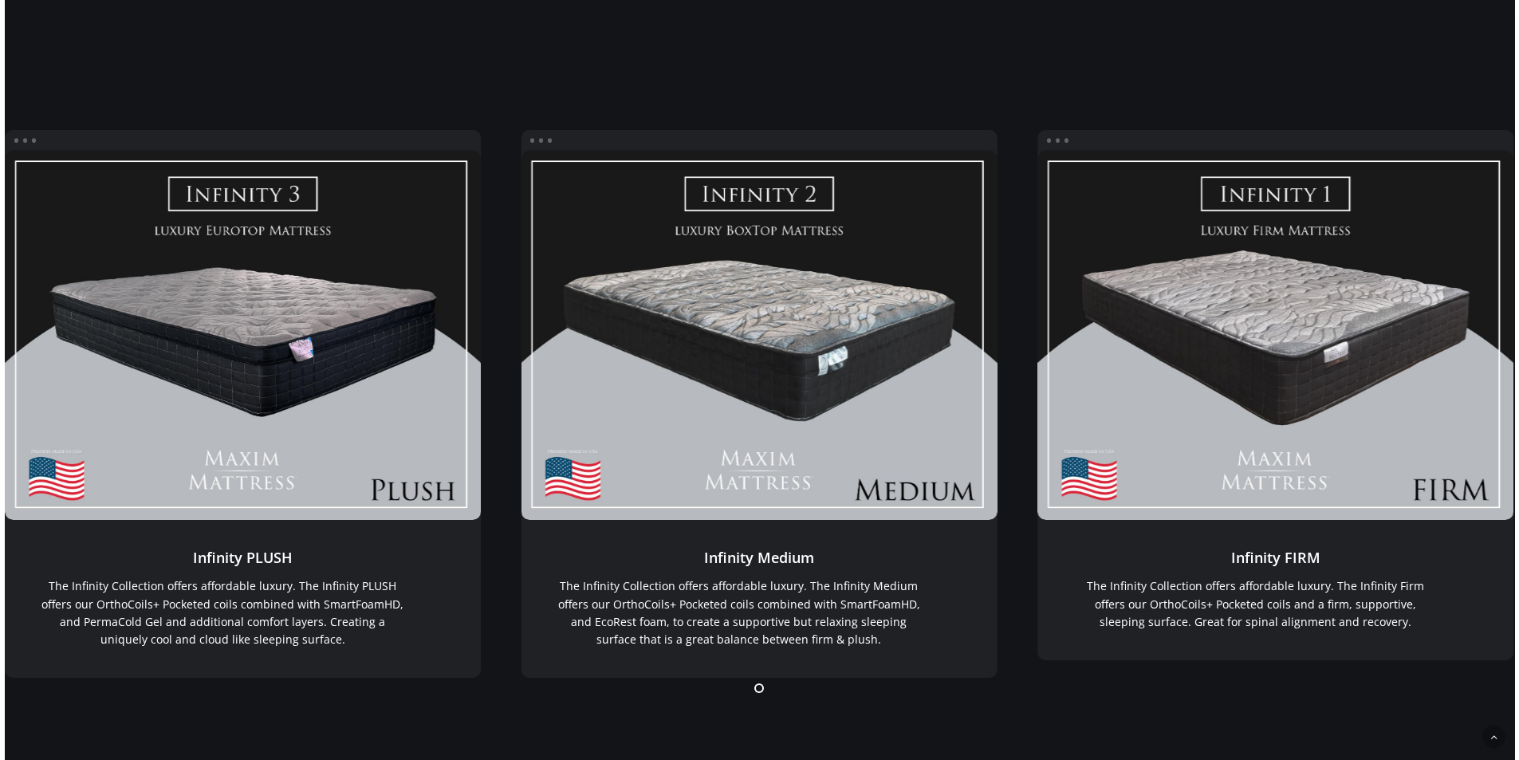
click at [775, 442] on link "Infinity Medium" at bounding box center [759, 336] width 477 height 370
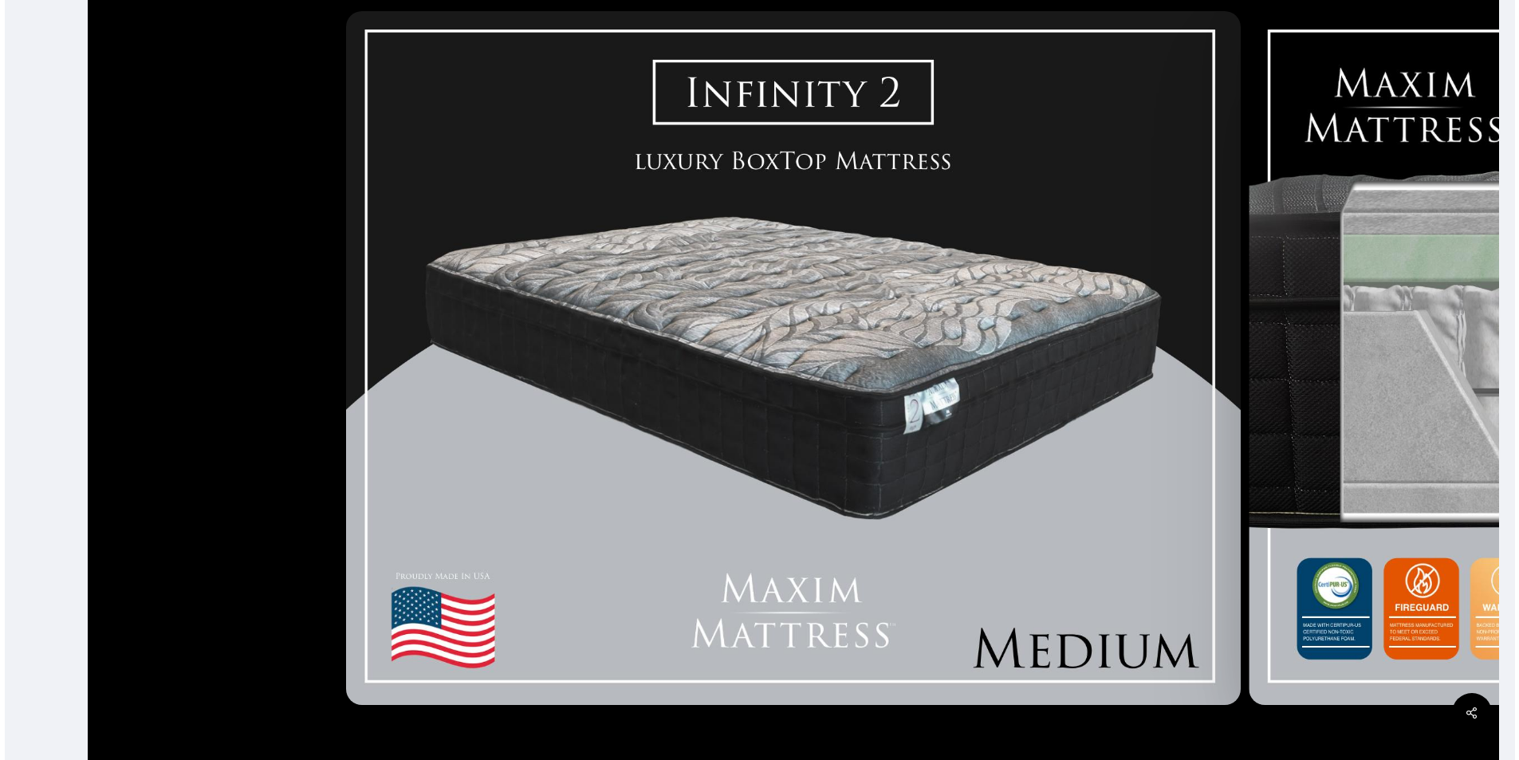
scroll to position [425, 0]
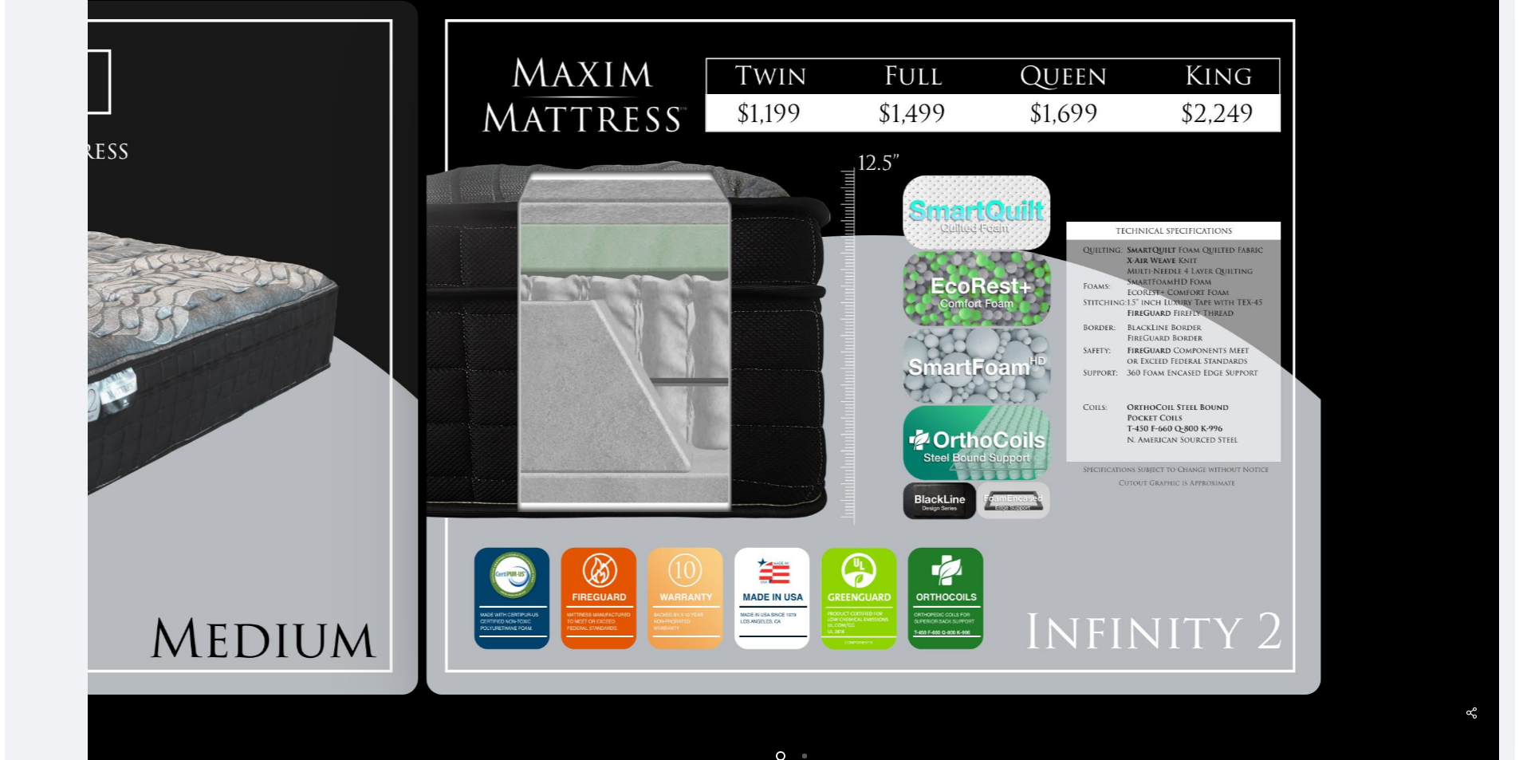
click at [543, 418] on div at bounding box center [873, 347] width 902 height 707
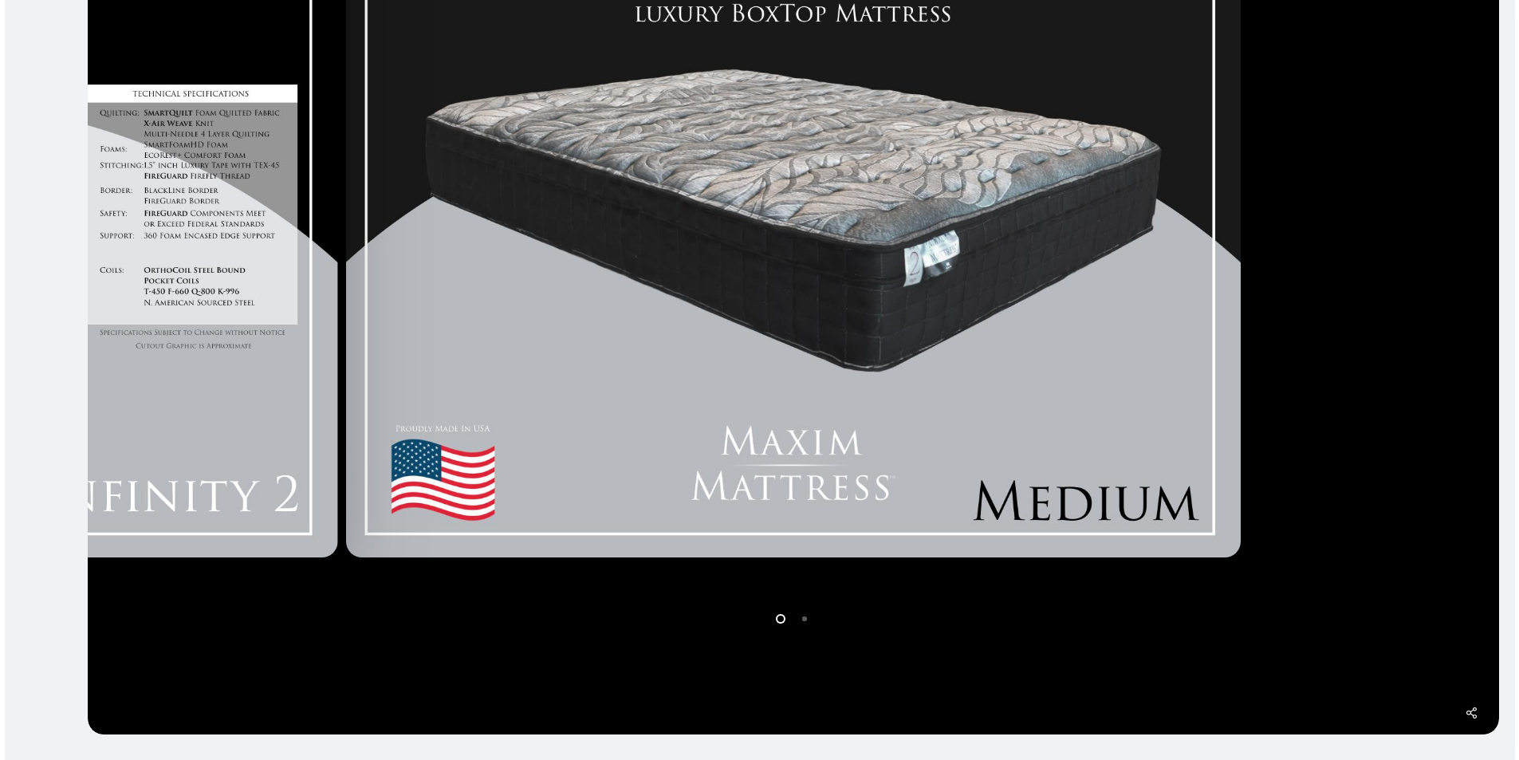
scroll to position [532, 0]
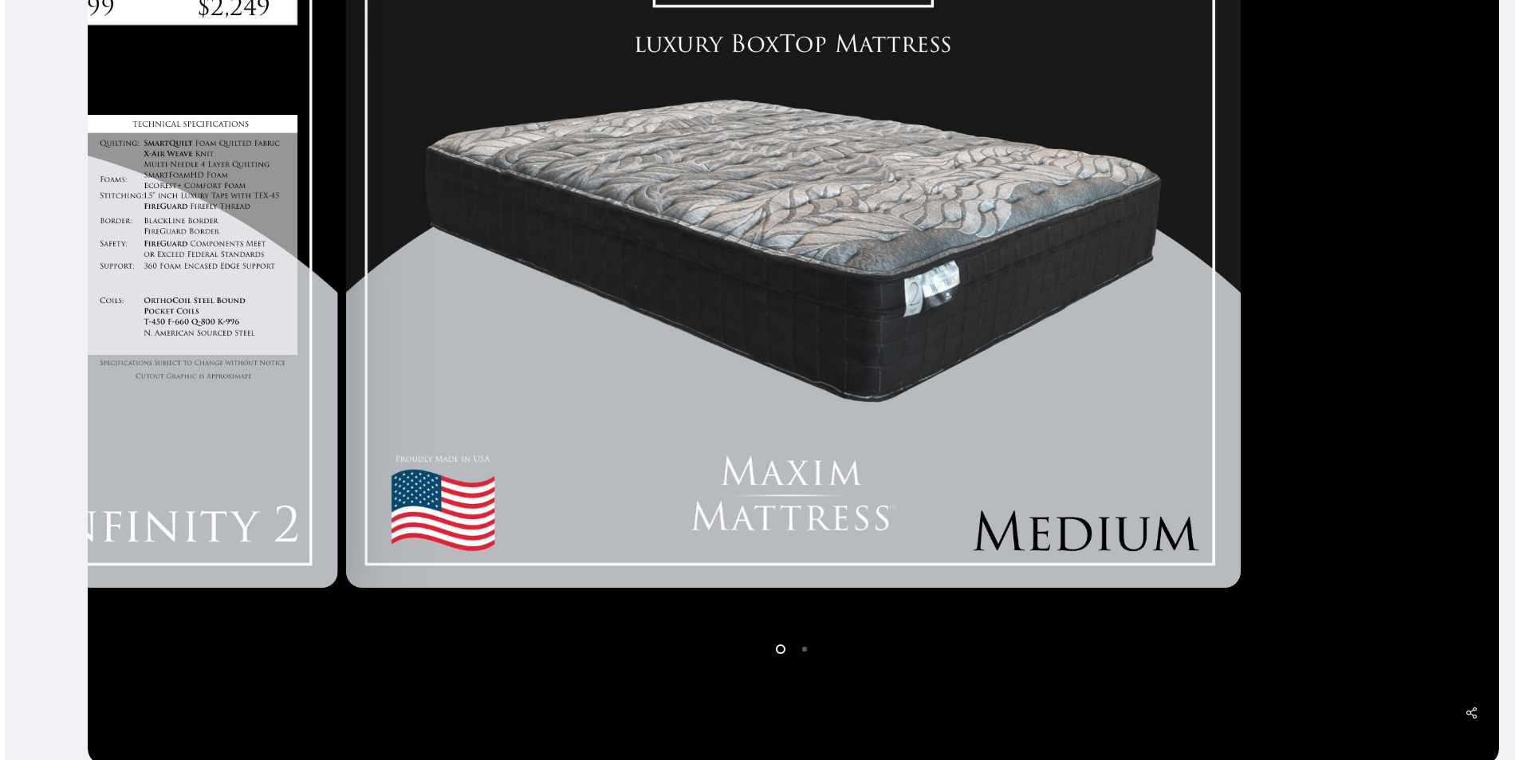
click at [806, 655] on li "Page dot 2" at bounding box center [805, 648] width 24 height 24
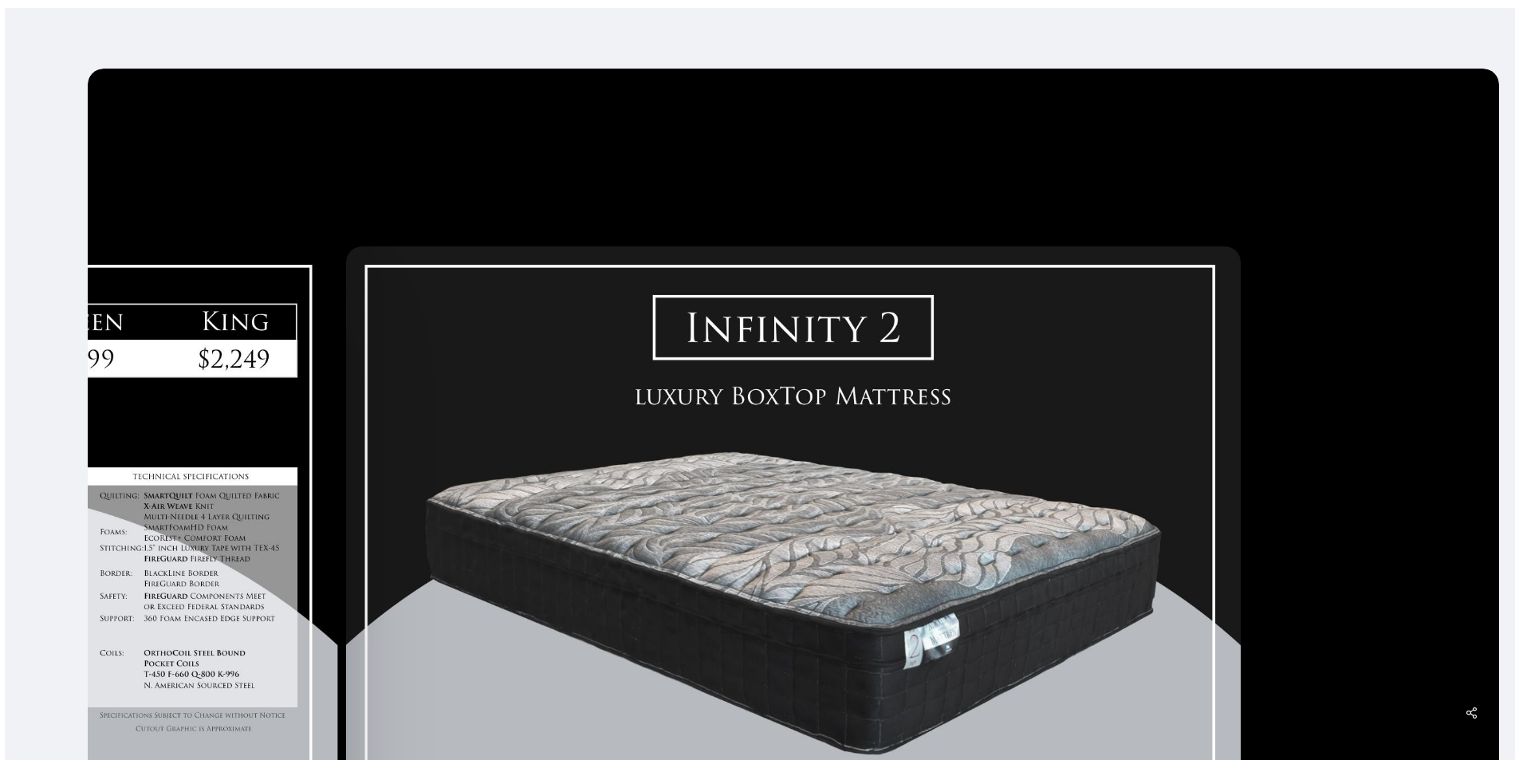
scroll to position [213, 0]
